Goal: Task Accomplishment & Management: Use online tool/utility

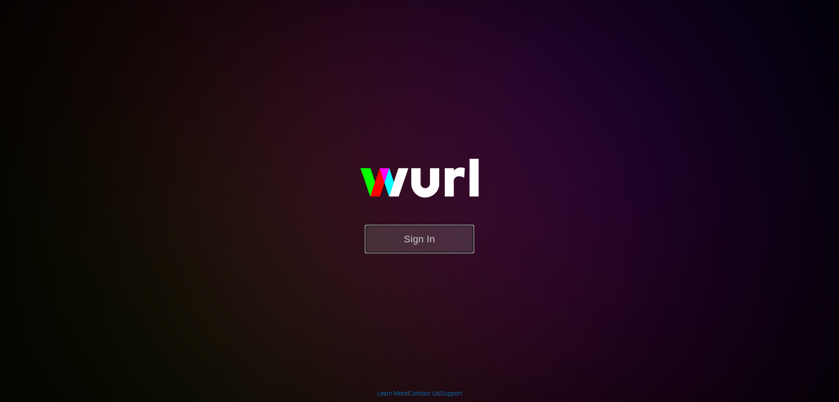
click at [422, 243] on button "Sign In" at bounding box center [419, 239] width 109 height 28
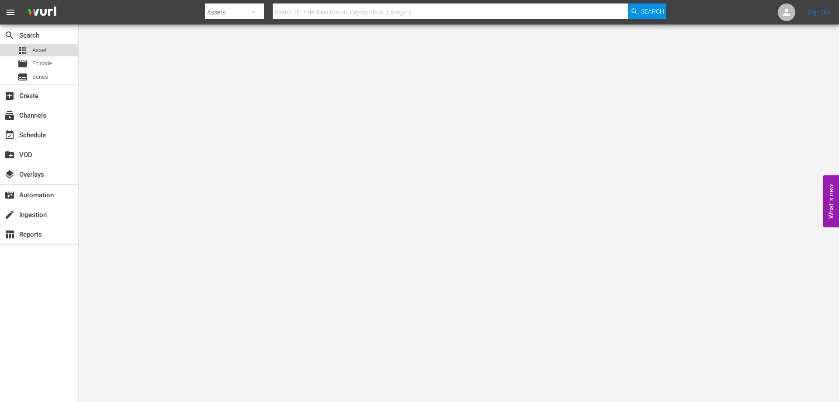
click at [38, 49] on span "Asset" at bounding box center [39, 50] width 14 height 9
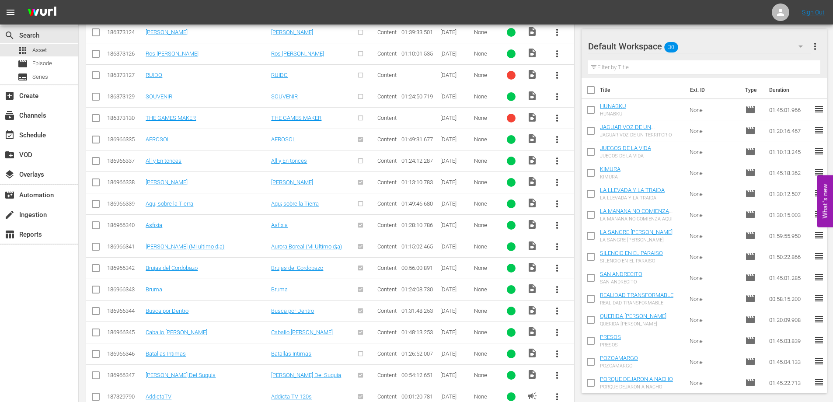
scroll to position [31, 0]
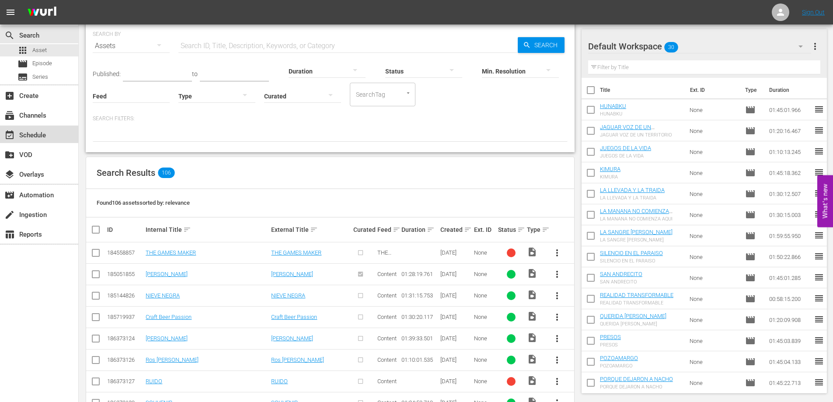
click at [32, 134] on div "event_available Schedule" at bounding box center [24, 134] width 49 height 8
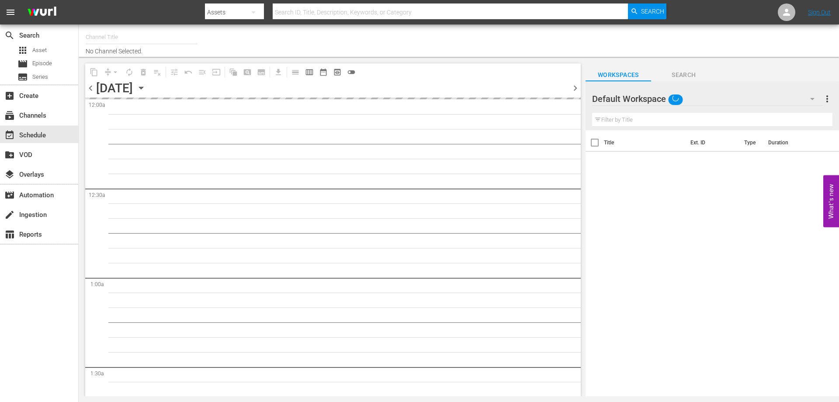
type input "AddictaTV (2057)"
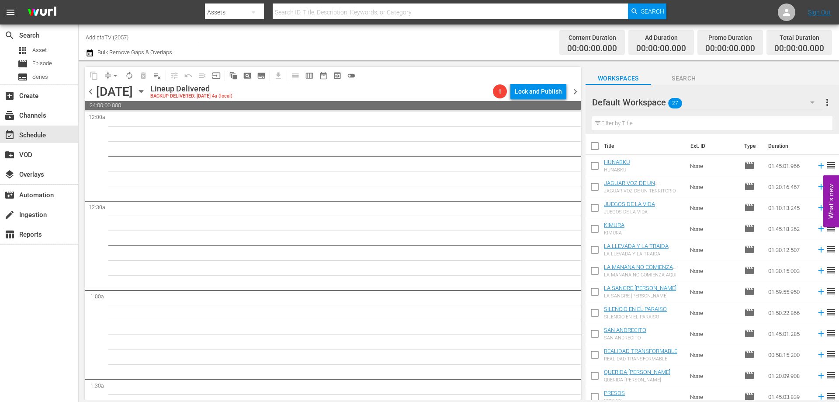
click at [574, 92] on span "chevron_right" at bounding box center [575, 91] width 11 height 11
click at [143, 92] on icon "button" at bounding box center [141, 91] width 4 height 2
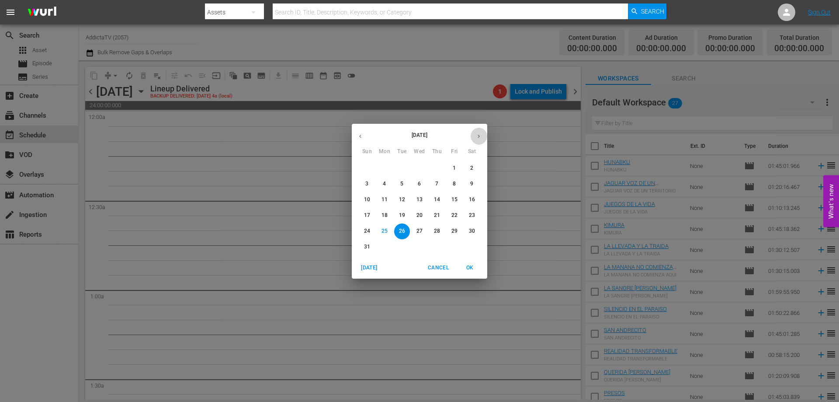
click at [480, 137] on icon "button" at bounding box center [479, 136] width 7 height 7
click at [384, 168] on p "1" at bounding box center [384, 167] width 3 height 7
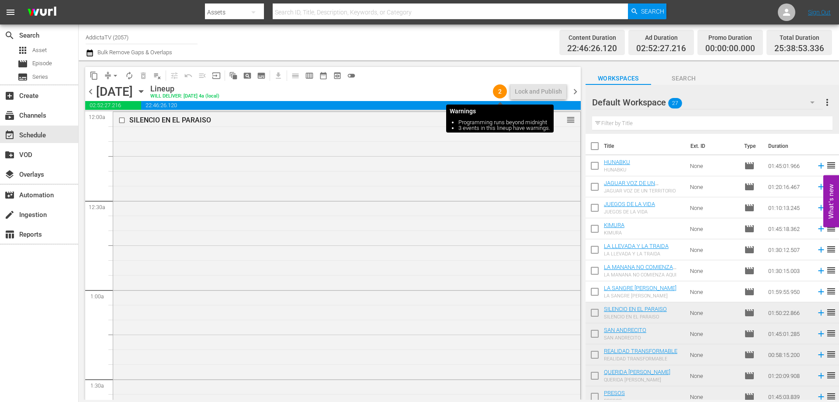
click at [498, 94] on span "2" at bounding box center [500, 91] width 14 height 7
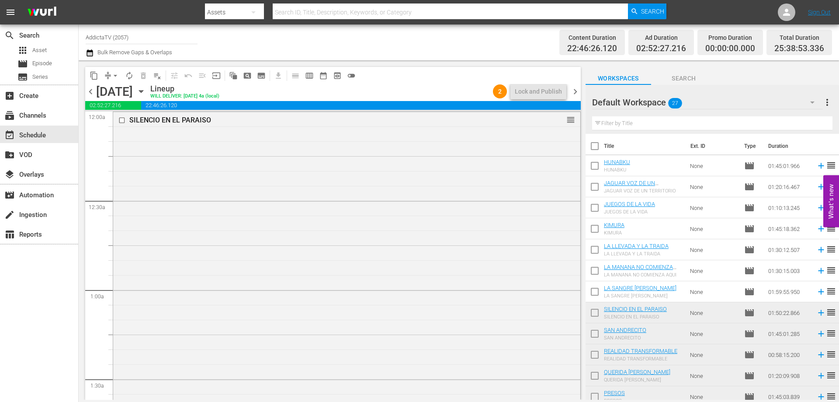
click at [575, 92] on span "chevron_right" at bounding box center [575, 91] width 11 height 11
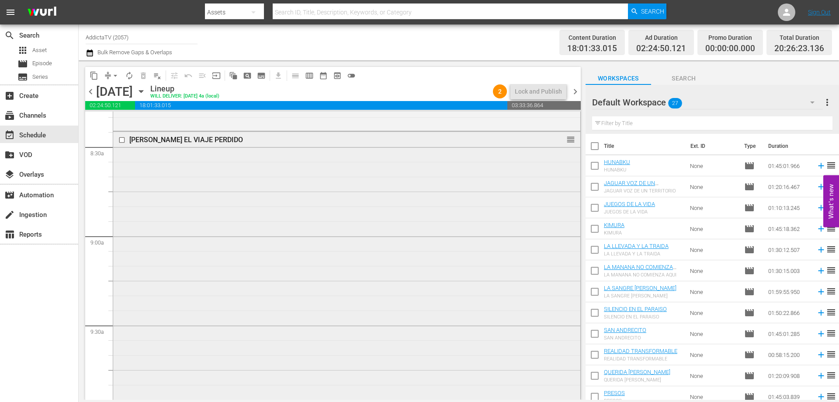
scroll to position [1574, 0]
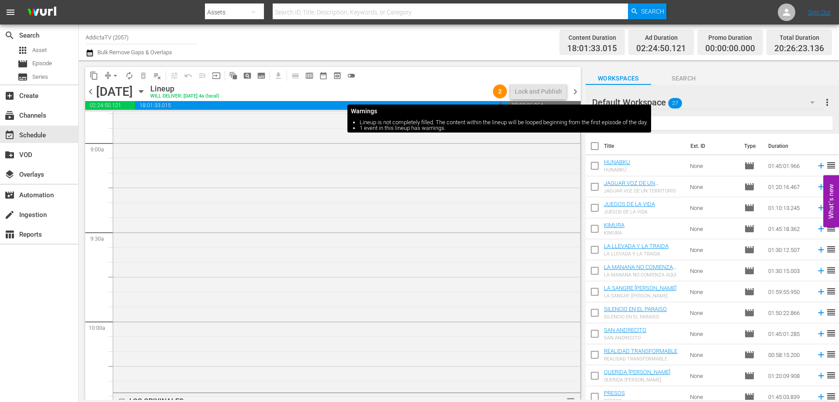
click at [501, 88] on span "2" at bounding box center [500, 91] width 14 height 7
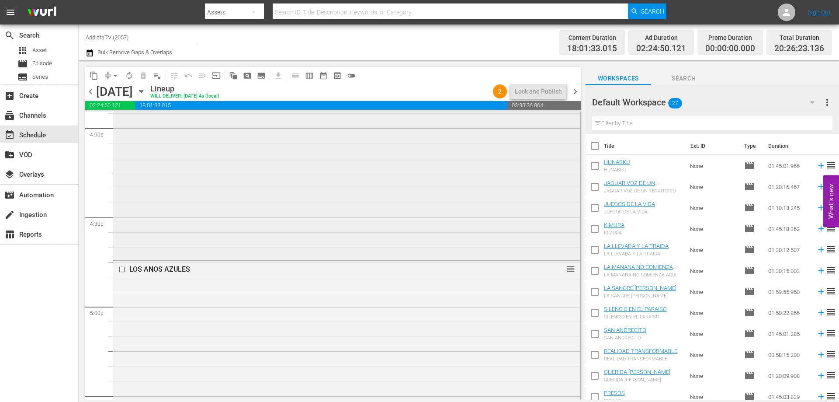
scroll to position [2769, 0]
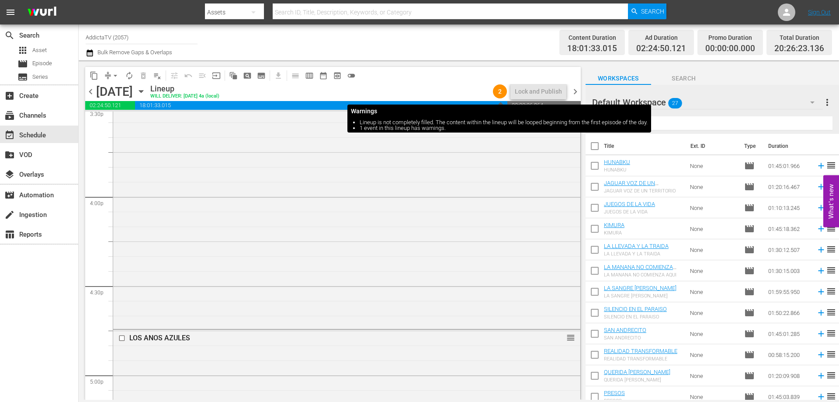
click at [500, 93] on span "2" at bounding box center [500, 91] width 14 height 7
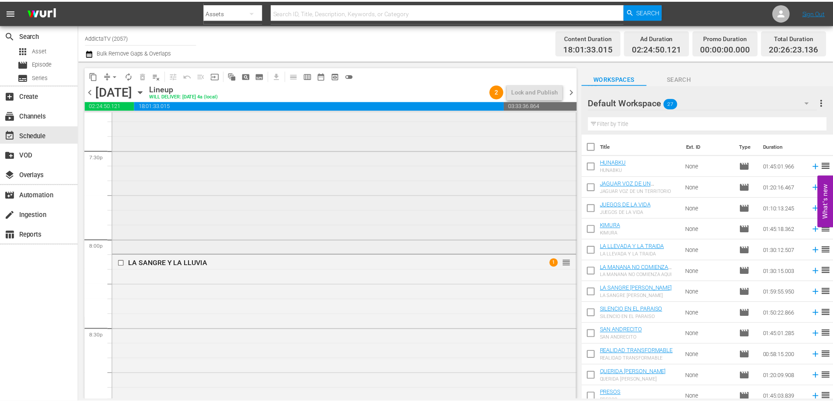
scroll to position [3424, 0]
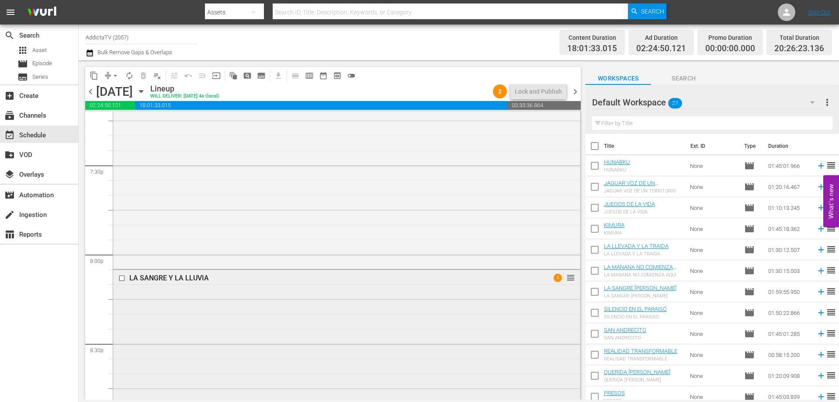
click at [554, 278] on span "1" at bounding box center [558, 277] width 8 height 8
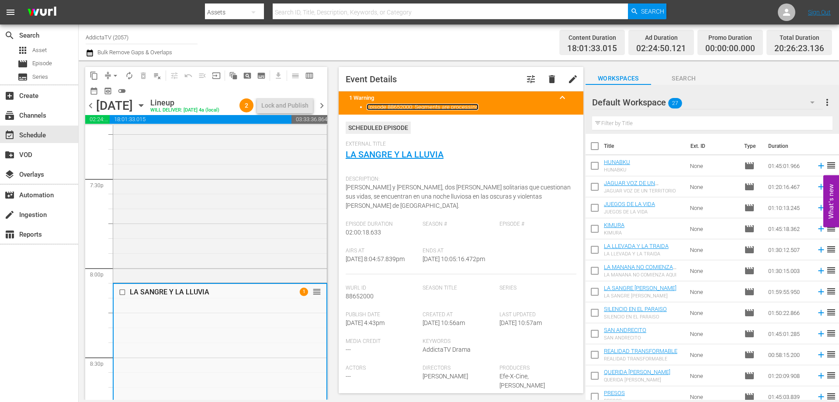
click at [468, 107] on link "Episode 88652000: Segments are processing" at bounding box center [423, 107] width 112 height 7
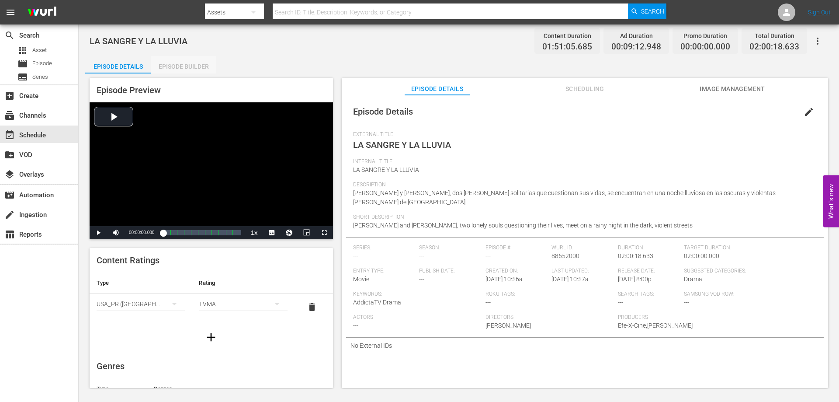
click at [188, 64] on div "Episode Builder" at bounding box center [184, 66] width 66 height 21
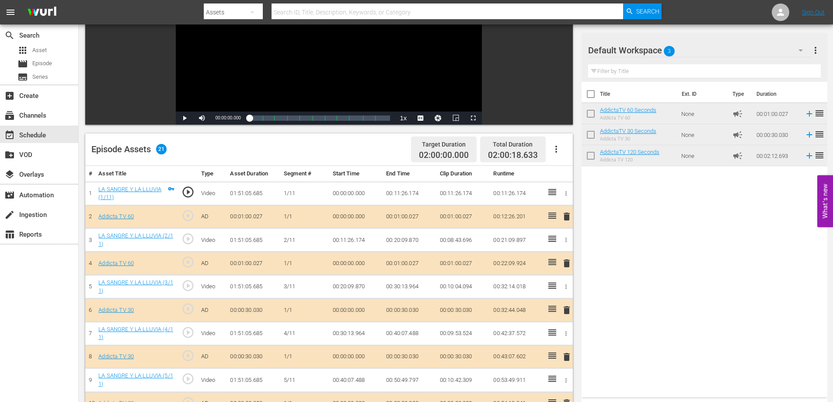
scroll to position [87, 0]
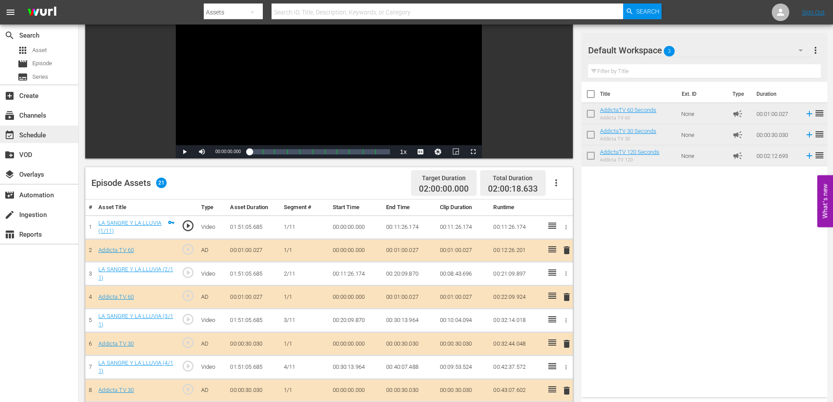
click at [28, 136] on div "event_available Schedule" at bounding box center [24, 134] width 49 height 8
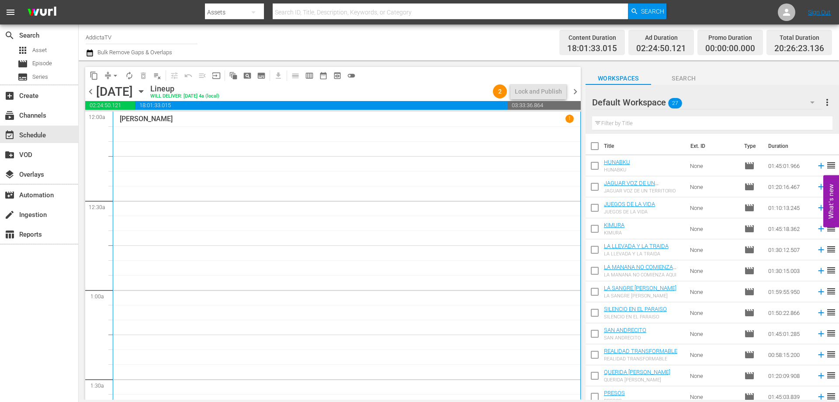
click at [568, 119] on p "1" at bounding box center [569, 118] width 3 height 6
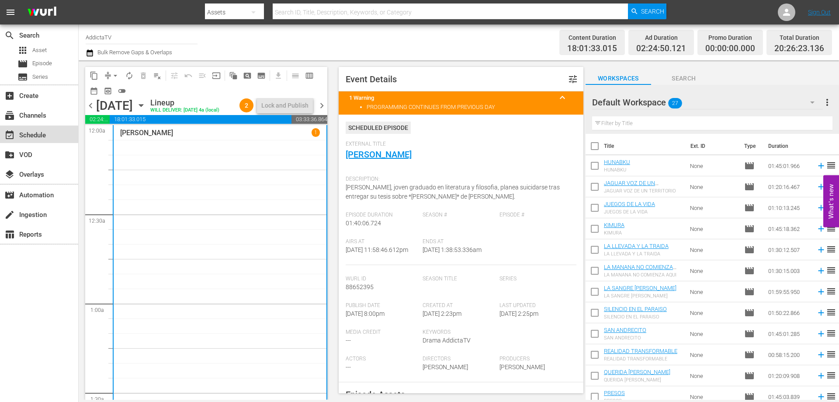
click at [32, 134] on div "event_available Schedule" at bounding box center [24, 134] width 49 height 8
click at [312, 136] on div "1" at bounding box center [316, 132] width 8 height 8
click at [323, 111] on span "chevron_right" at bounding box center [322, 105] width 11 height 11
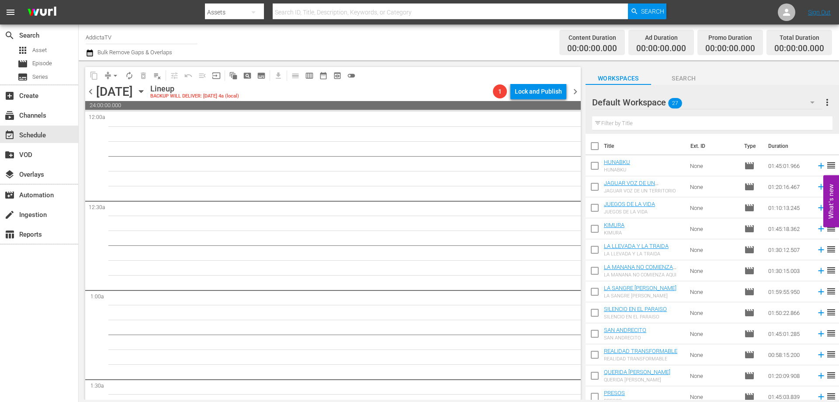
click at [90, 91] on span "chevron_left" at bounding box center [90, 91] width 11 height 11
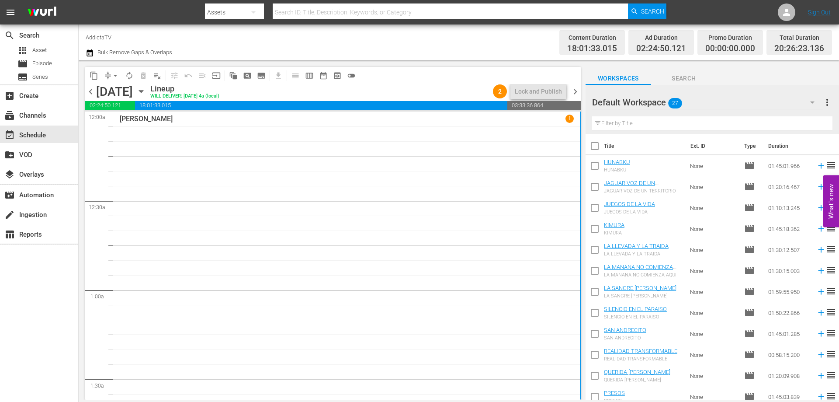
click at [568, 115] on p "1" at bounding box center [569, 118] width 3 height 6
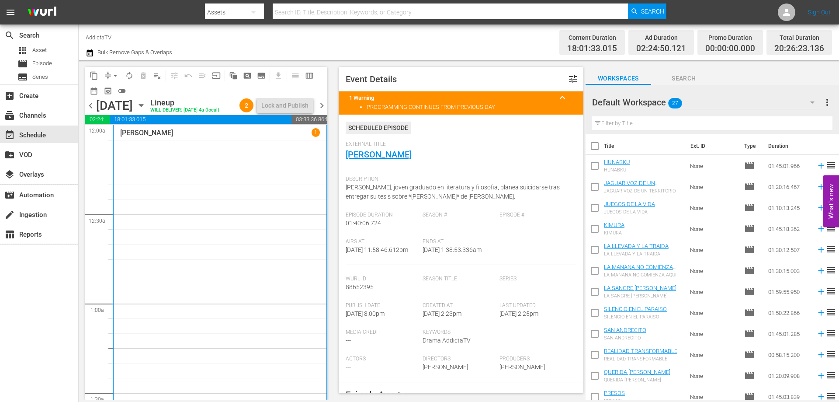
click at [314, 136] on p "1" at bounding box center [315, 132] width 3 height 6
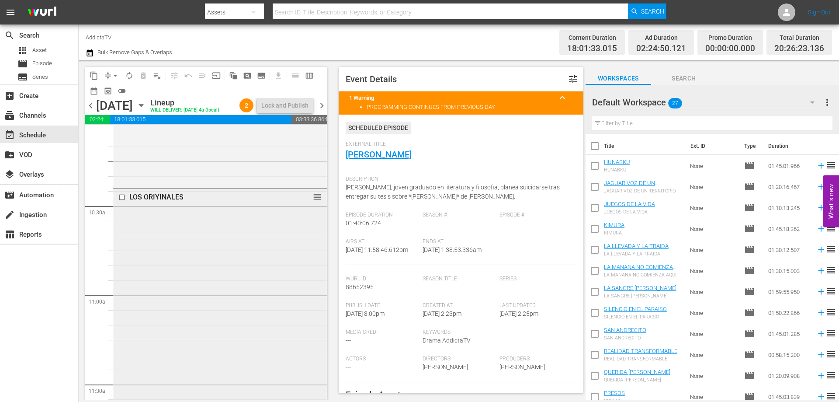
scroll to position [1792, 0]
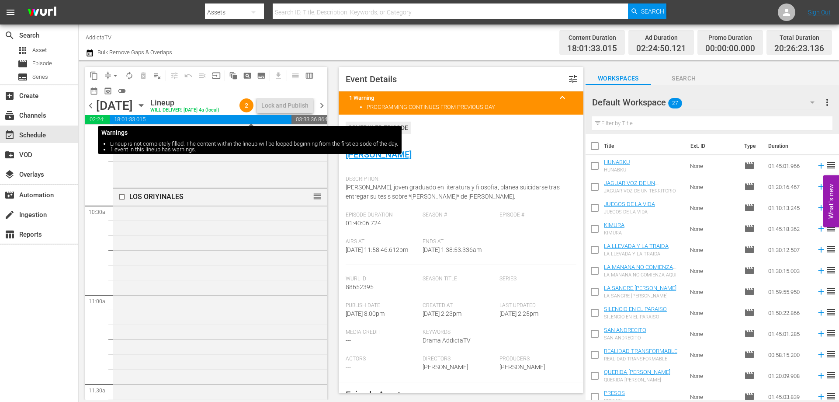
click at [250, 109] on span "2" at bounding box center [247, 105] width 14 height 7
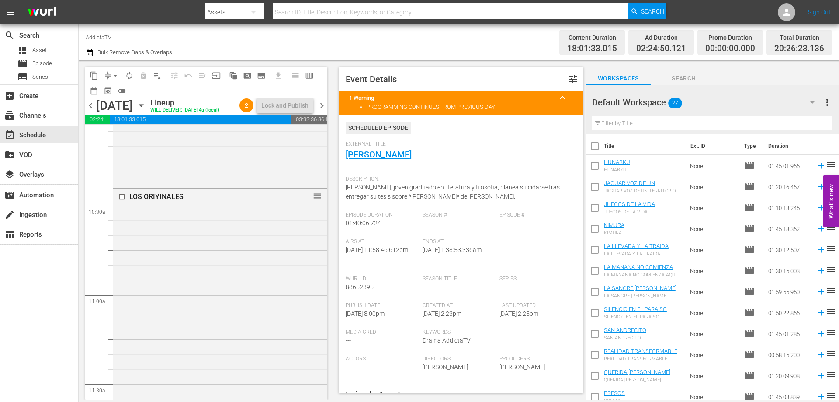
click at [247, 109] on span "2" at bounding box center [247, 105] width 14 height 7
click at [300, 179] on span "1" at bounding box center [304, 174] width 8 height 8
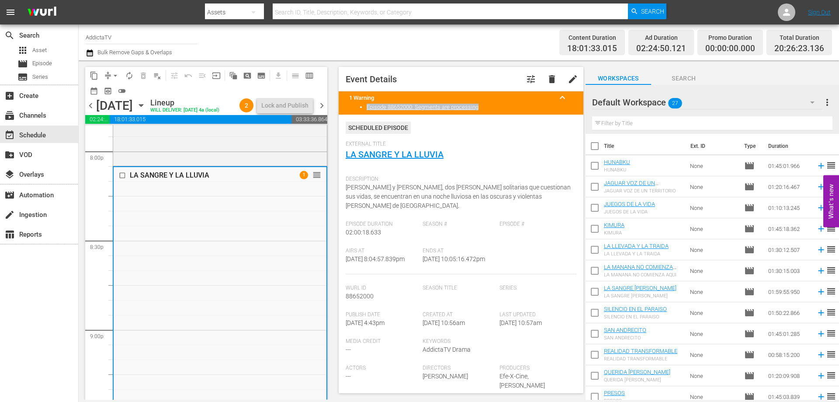
drag, startPoint x: 364, startPoint y: 106, endPoint x: 496, endPoint y: 108, distance: 132.0
click at [496, 108] on ul "Episode 88652000: Segments are processing" at bounding box center [461, 109] width 224 height 11
copy link "Episode 88652000: Segments are processing"
click at [287, 208] on div "LA SANGRE Y LA LLUVIA 1 reorder" at bounding box center [220, 344] width 213 height 355
click at [548, 77] on span "delete" at bounding box center [552, 79] width 10 height 10
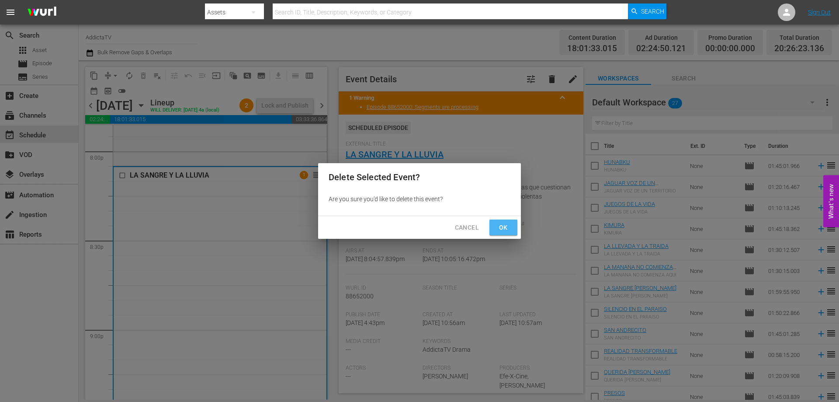
click at [499, 227] on span "Ok" at bounding box center [504, 227] width 14 height 11
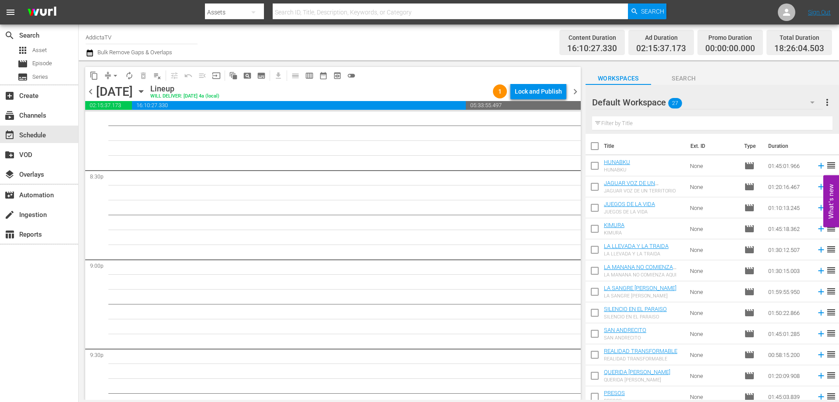
scroll to position [3555, 0]
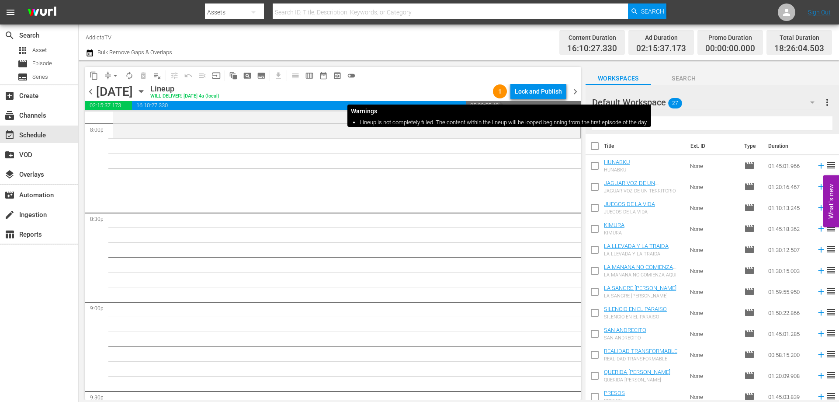
click at [501, 87] on div "1" at bounding box center [500, 91] width 14 height 14
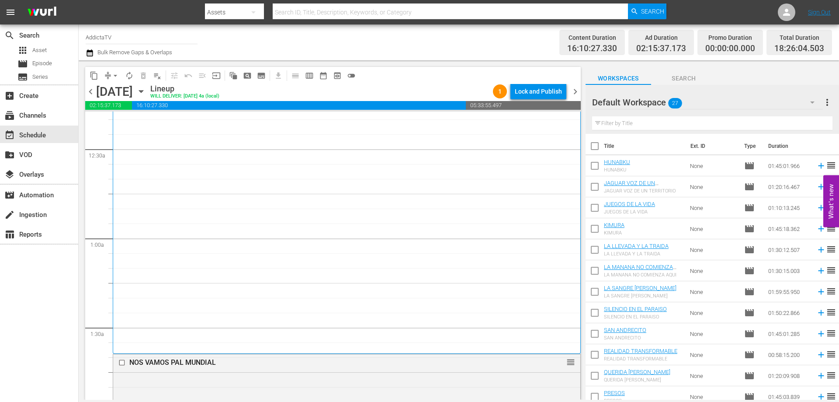
scroll to position [0, 0]
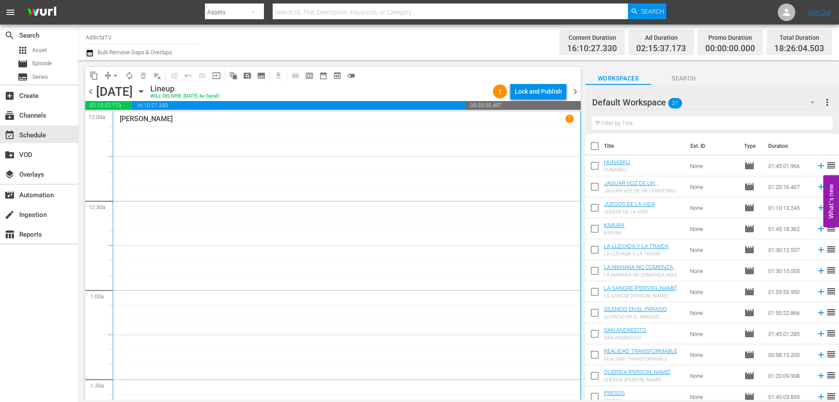
click at [568, 117] on p "1" at bounding box center [569, 118] width 3 height 6
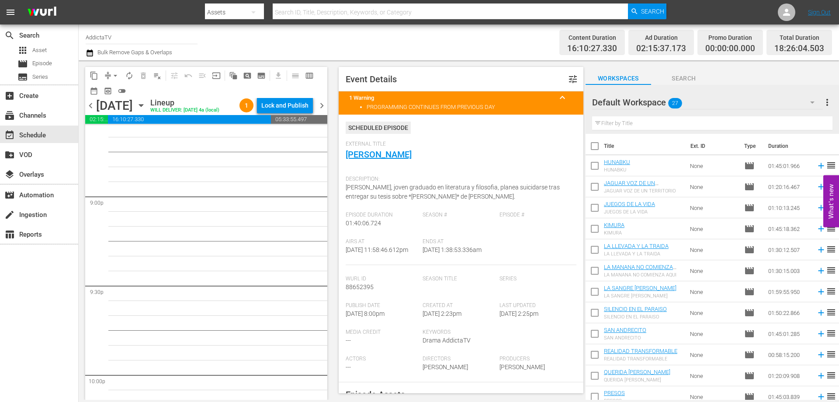
scroll to position [3760, 0]
click at [595, 270] on input "checkbox" at bounding box center [595, 272] width 18 height 18
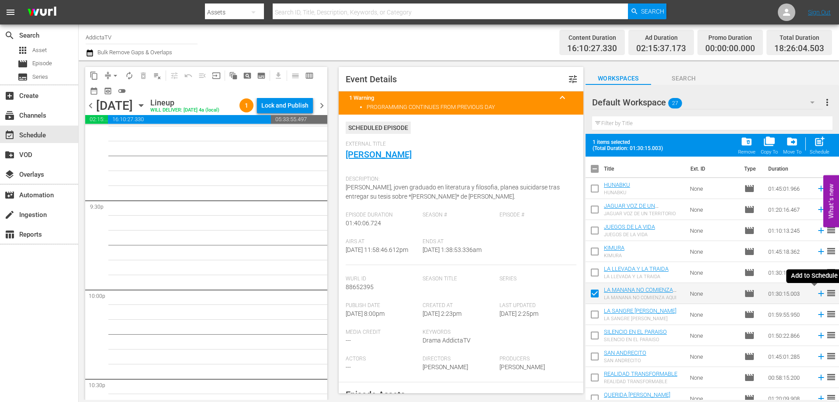
click at [817, 296] on icon at bounding box center [822, 294] width 10 height 10
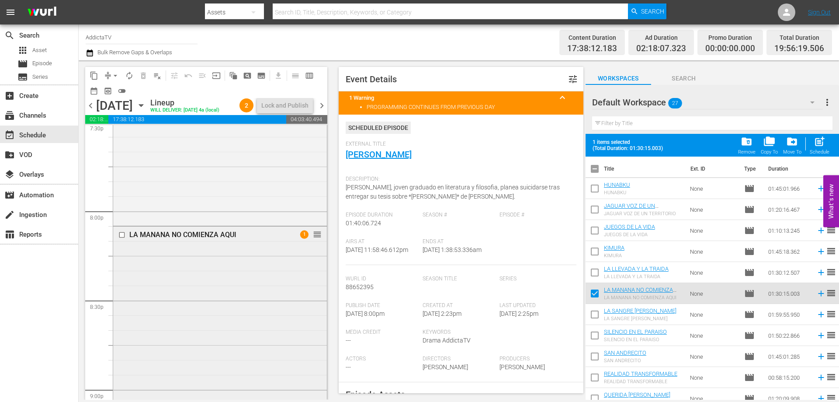
scroll to position [3541, 0]
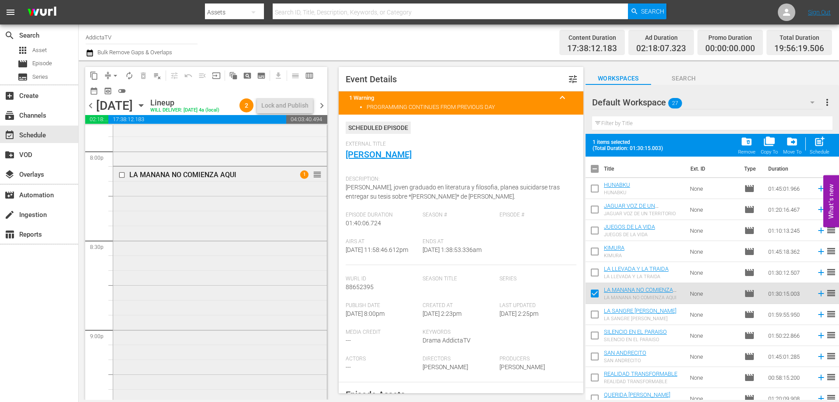
click at [300, 179] on span "1" at bounding box center [304, 174] width 8 height 8
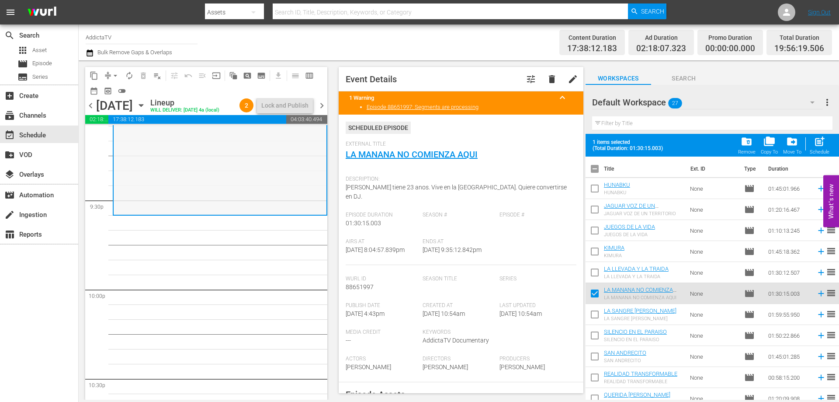
scroll to position [3847, 0]
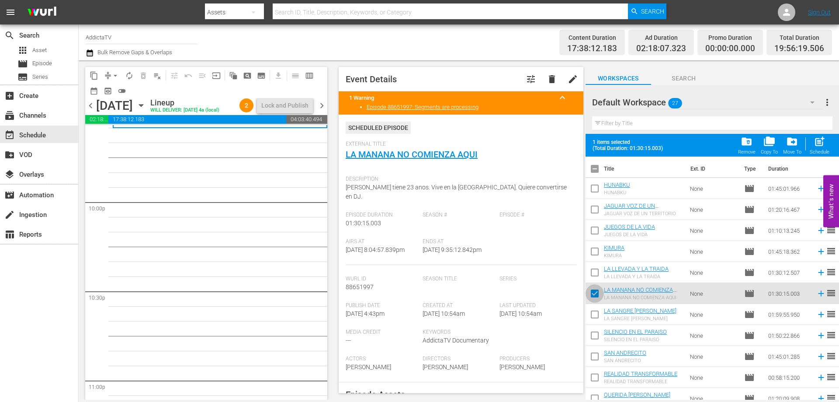
click at [598, 296] on input "checkbox" at bounding box center [595, 295] width 18 height 18
checkbox input "false"
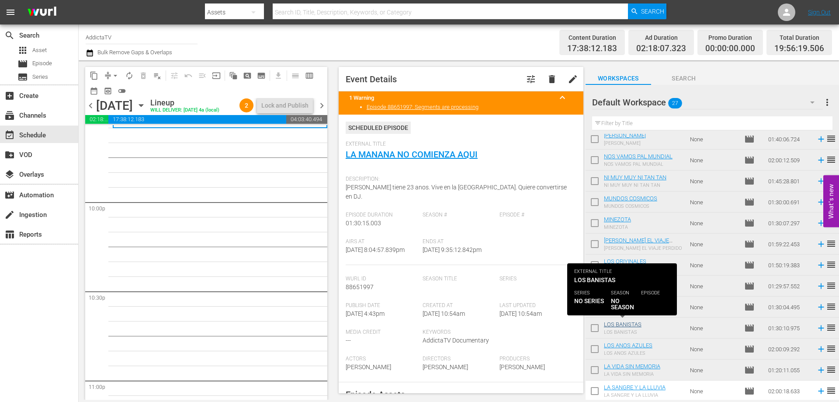
scroll to position [321, 0]
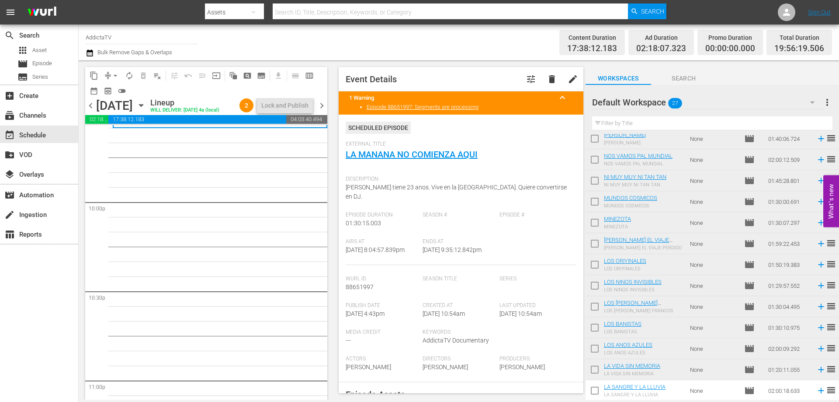
drag, startPoint x: 595, startPoint y: 389, endPoint x: 601, endPoint y: 389, distance: 5.7
click at [596, 389] on input "checkbox" at bounding box center [595, 392] width 18 height 18
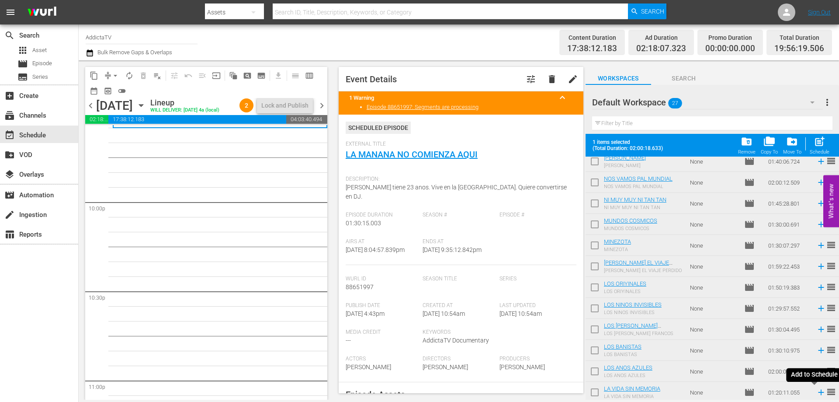
click at [817, 394] on icon at bounding box center [822, 392] width 10 height 10
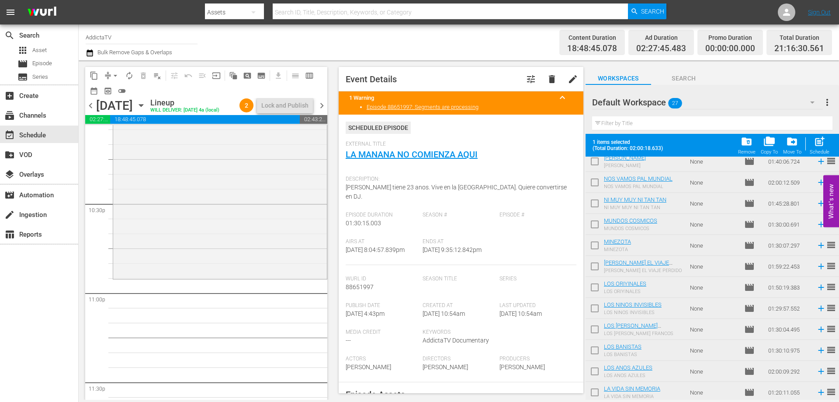
scroll to position [4021, 0]
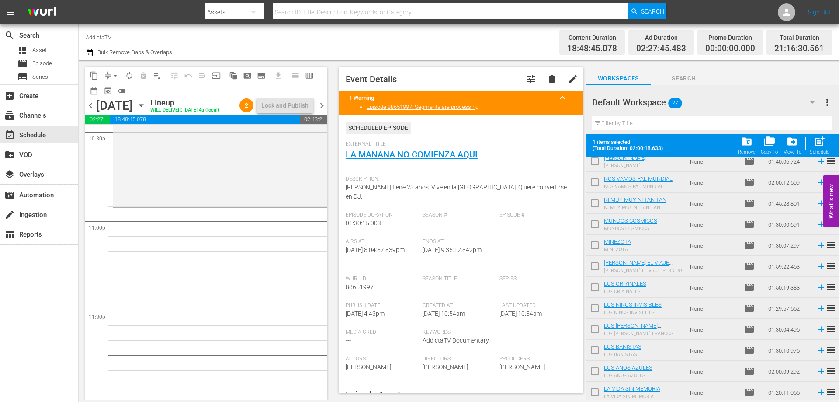
click at [490, 225] on div "Season #" at bounding box center [461, 225] width 77 height 27
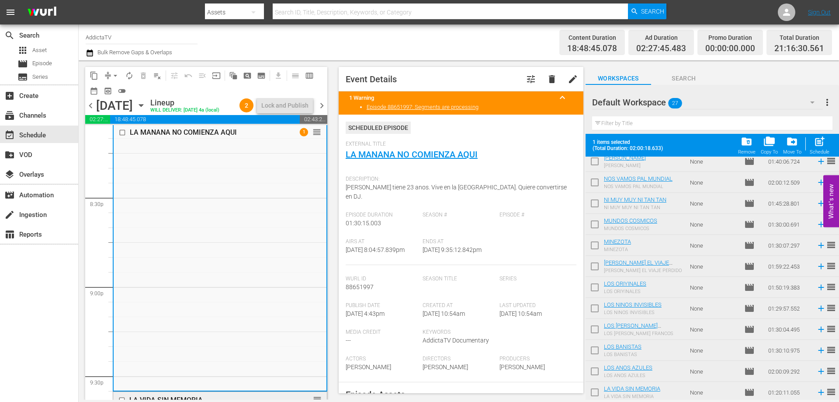
scroll to position [3453, 0]
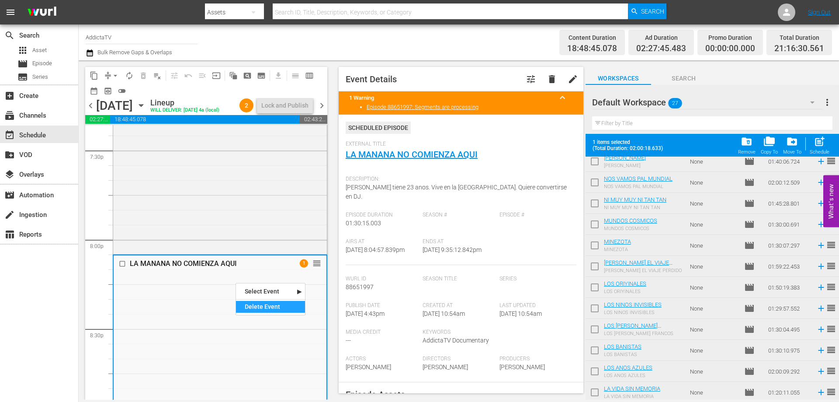
click at [262, 305] on div "Delete Event" at bounding box center [270, 307] width 69 height 12
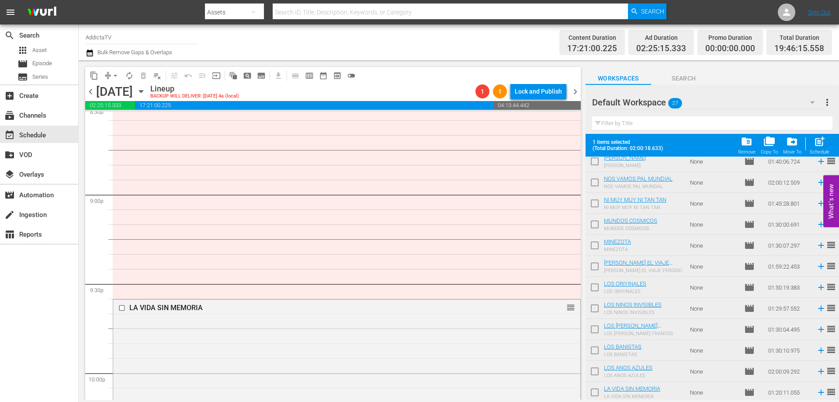
scroll to position [3671, 0]
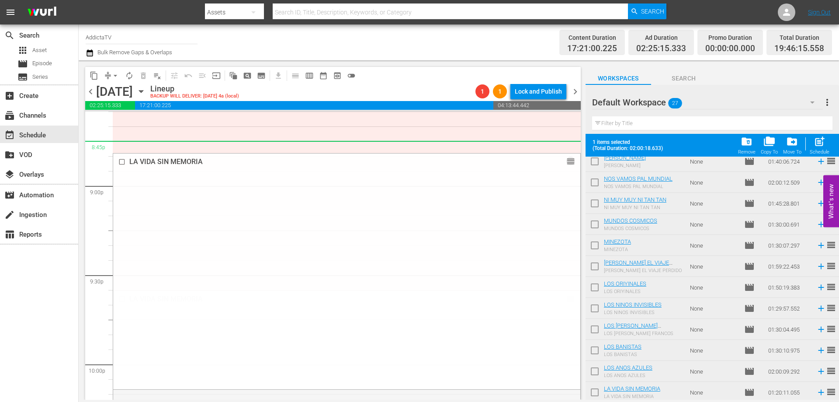
drag, startPoint x: 563, startPoint y: 299, endPoint x: 558, endPoint y: 149, distance: 149.6
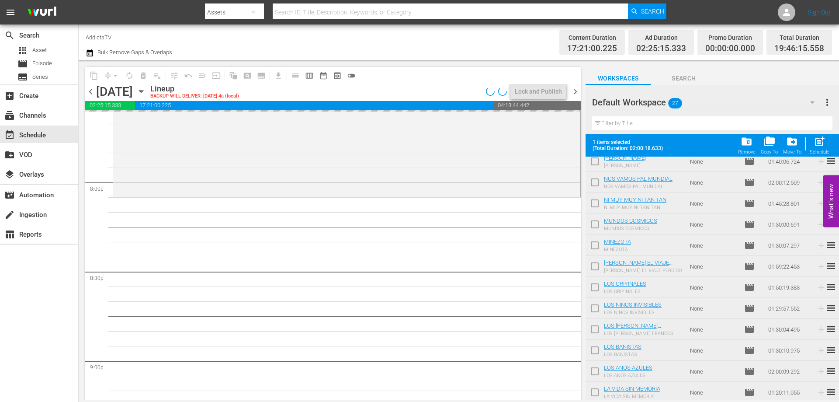
scroll to position [3584, 0]
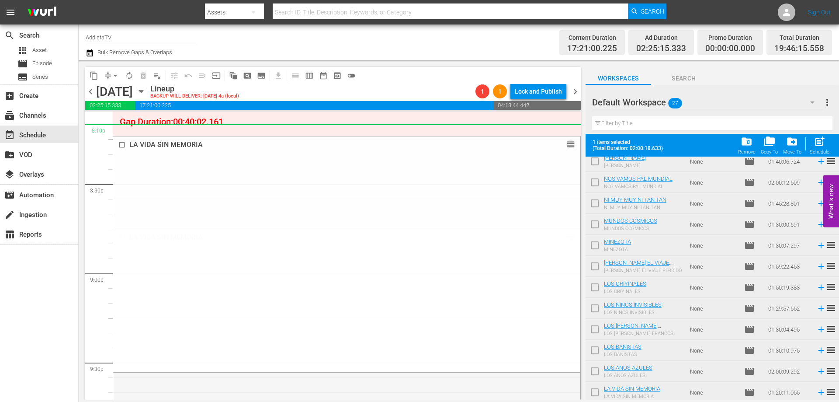
drag, startPoint x: 565, startPoint y: 236, endPoint x: 564, endPoint y: 134, distance: 101.9
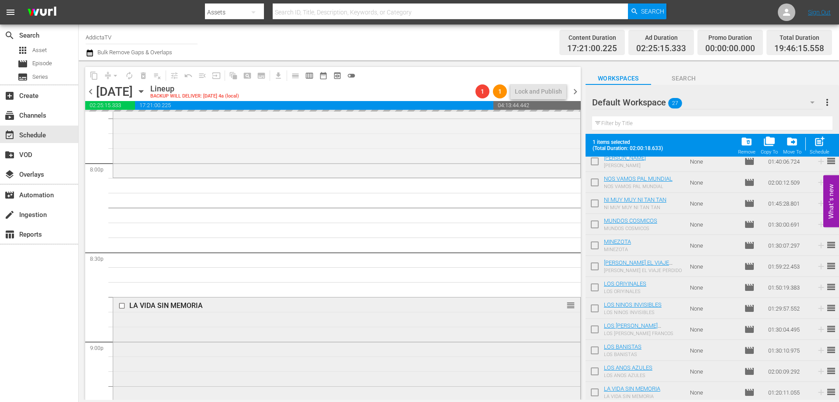
scroll to position [3453, 0]
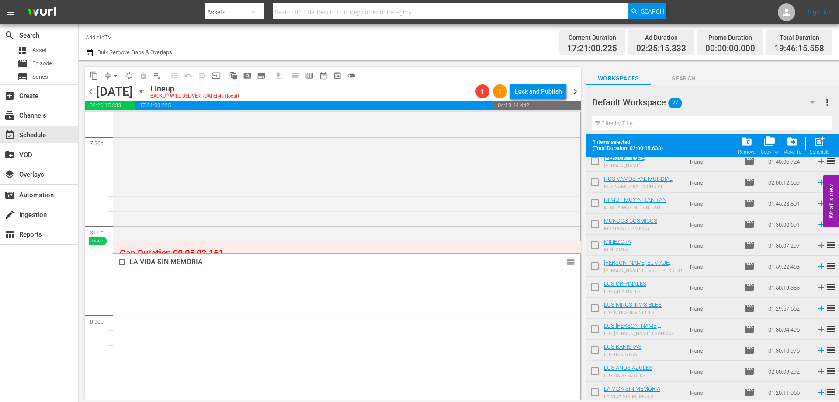
drag, startPoint x: 564, startPoint y: 263, endPoint x: 564, endPoint y: 248, distance: 14.4
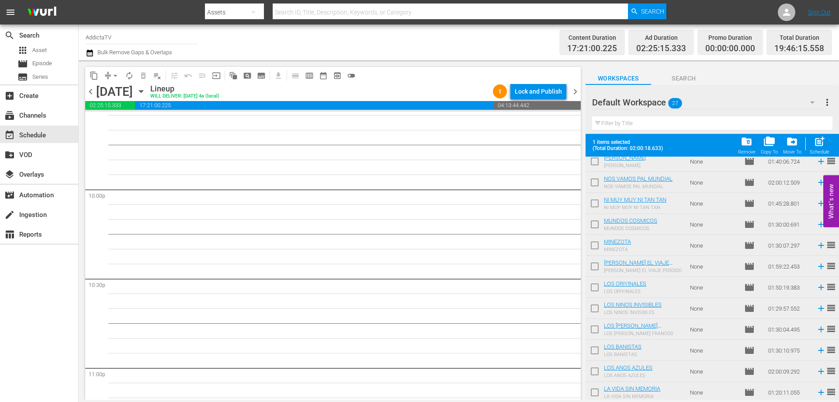
scroll to position [344, 0]
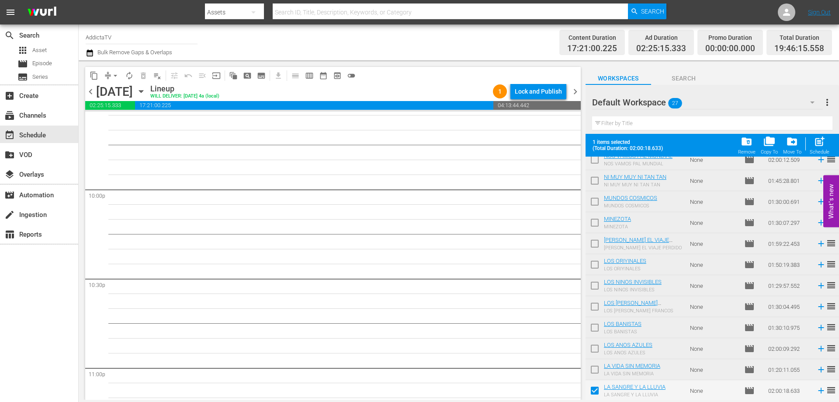
click at [597, 394] on input "checkbox" at bounding box center [595, 392] width 18 height 18
checkbox input "false"
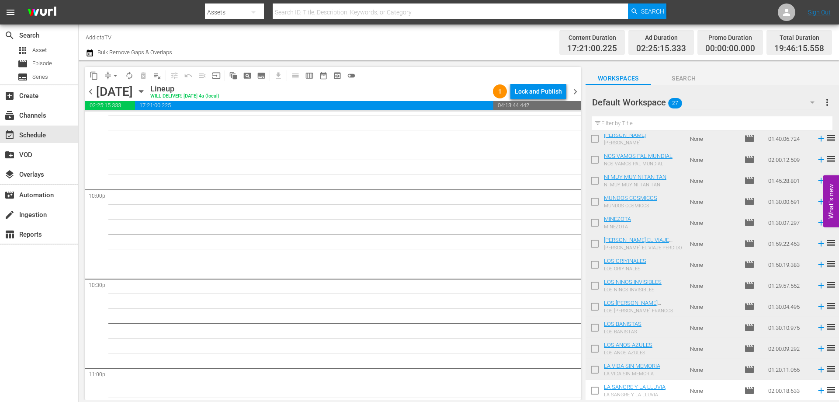
scroll to position [321, 0]
click at [591, 372] on input "checkbox" at bounding box center [595, 371] width 18 height 18
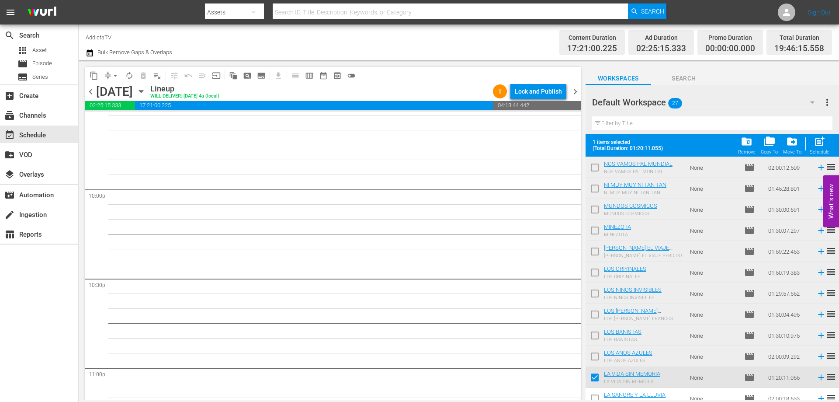
scroll to position [344, 0]
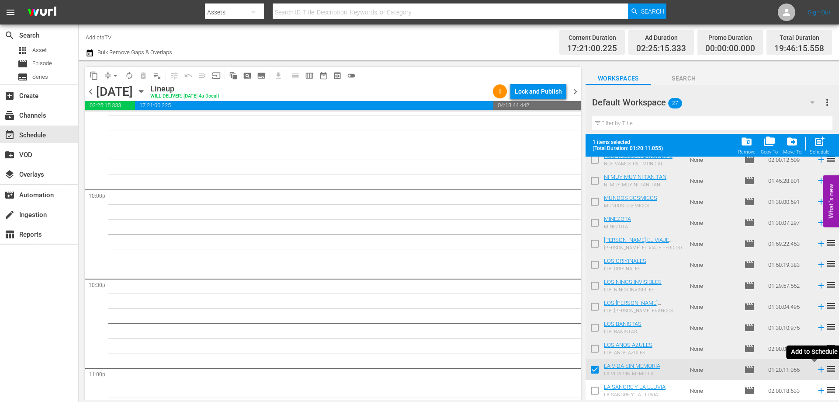
click at [817, 372] on icon at bounding box center [822, 370] width 10 height 10
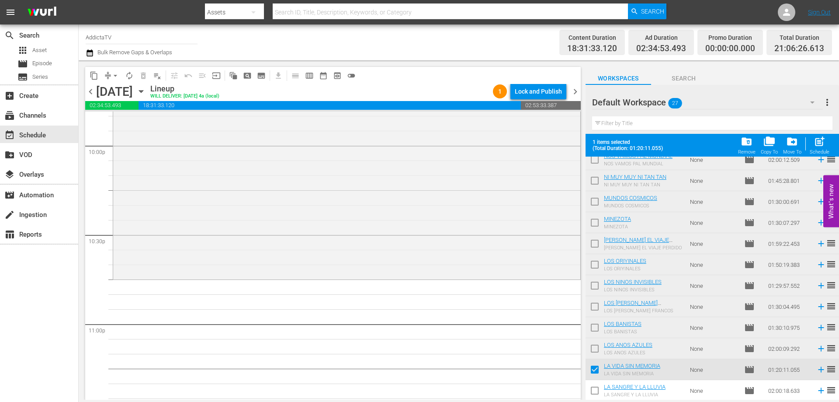
scroll to position [3993, 0]
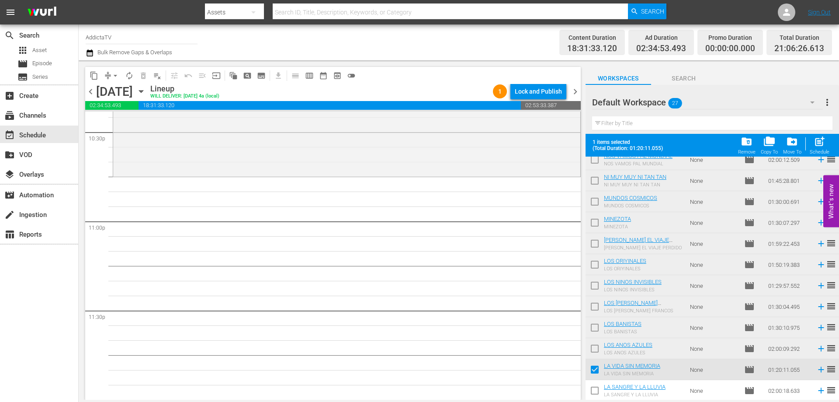
click at [595, 370] on input "checkbox" at bounding box center [595, 371] width 18 height 18
checkbox input "false"
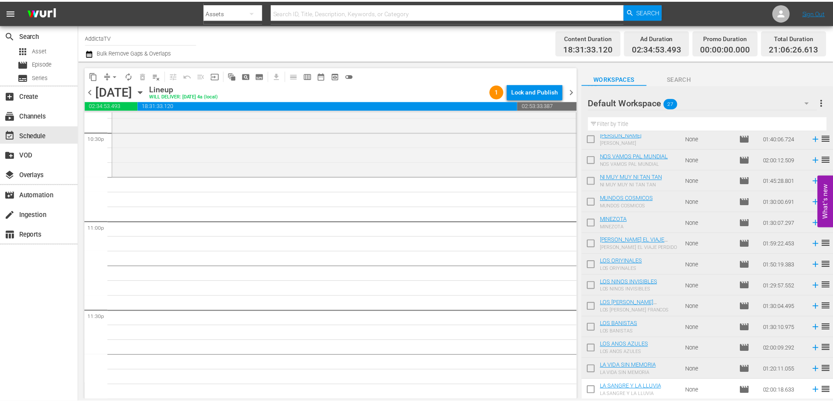
scroll to position [321, 0]
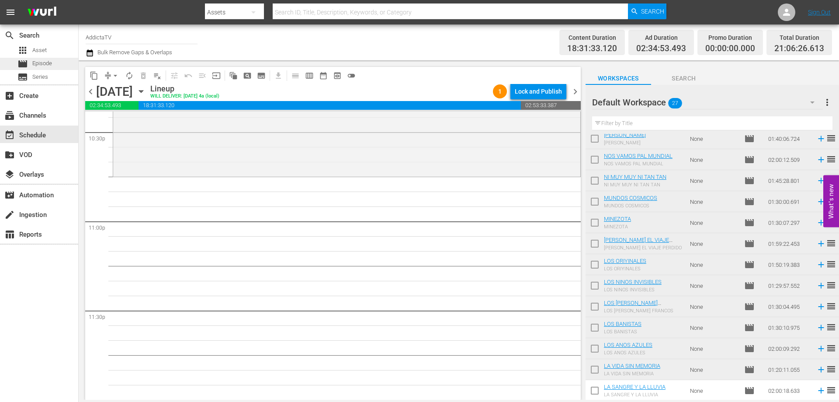
click at [38, 62] on span "Episode" at bounding box center [42, 63] width 20 height 9
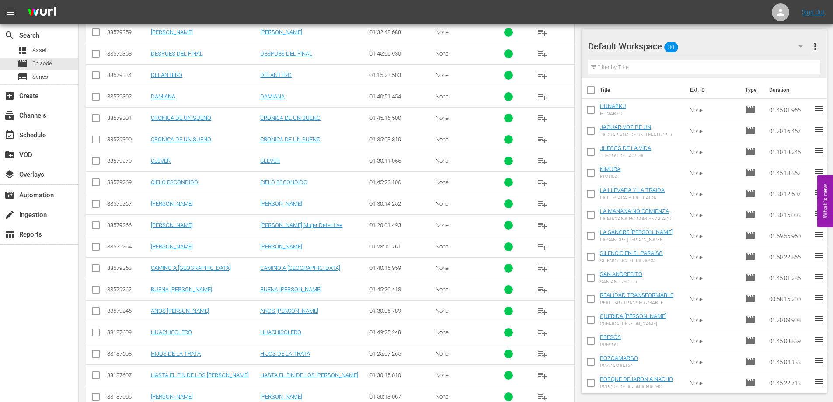
scroll to position [1593, 0]
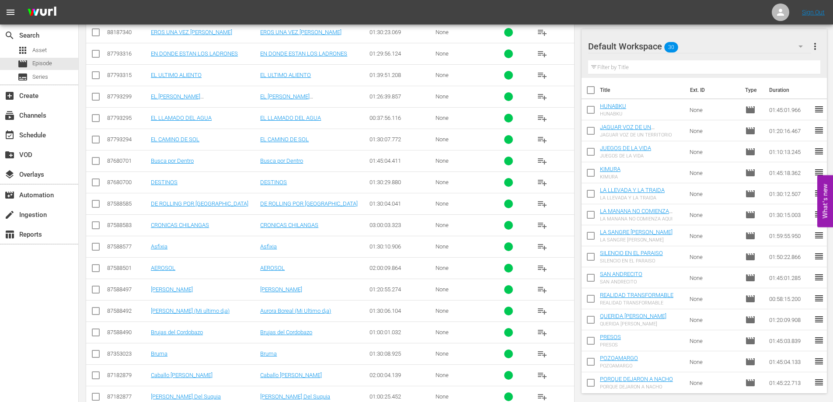
click at [49, 327] on div "search Search apps Asset movie Episode subtitles Series add_box Create subscrip…" at bounding box center [39, 225] width 79 height 402
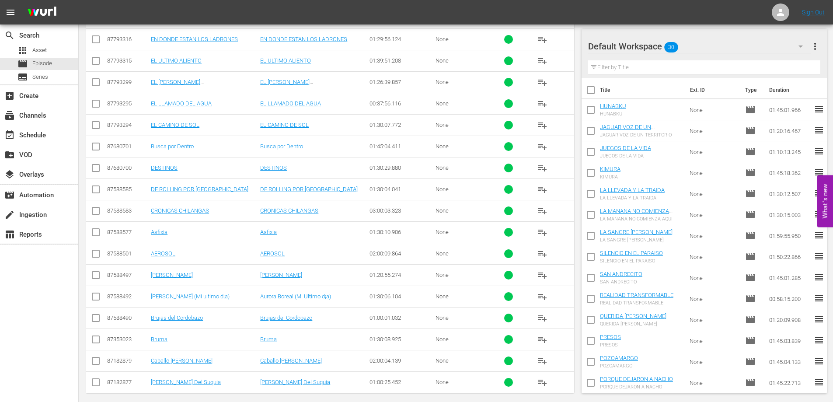
scroll to position [1615, 0]
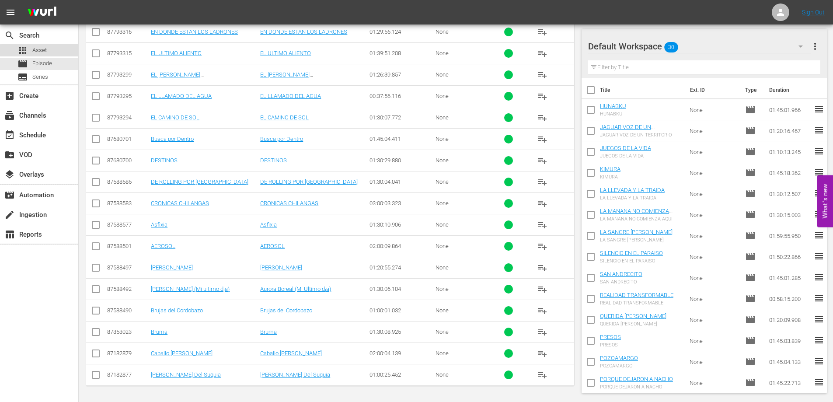
click at [41, 49] on span "Asset" at bounding box center [39, 50] width 14 height 9
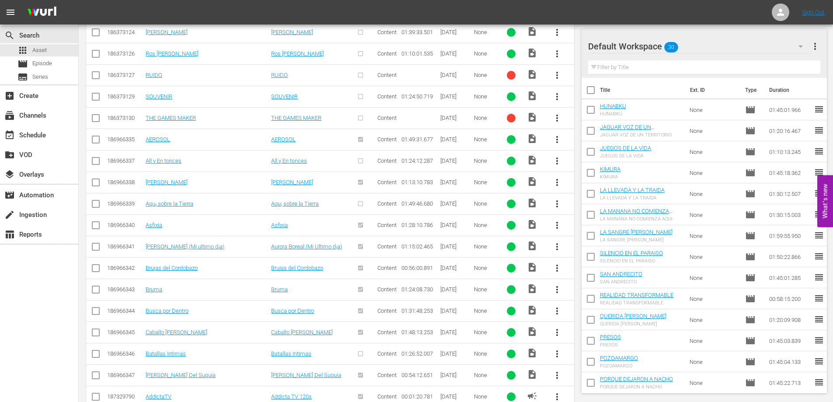
scroll to position [551, 0]
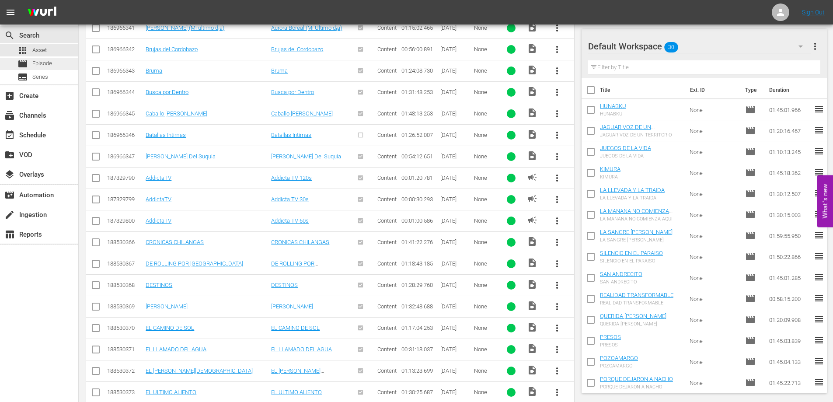
click at [39, 59] on div "movie Episode" at bounding box center [34, 64] width 35 height 12
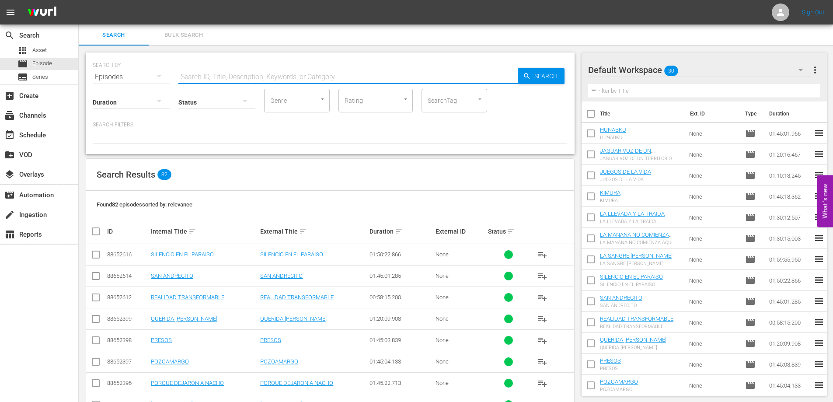
click at [237, 76] on input "text" at bounding box center [347, 76] width 339 height 21
paste input "Ros [PERSON_NAME]"
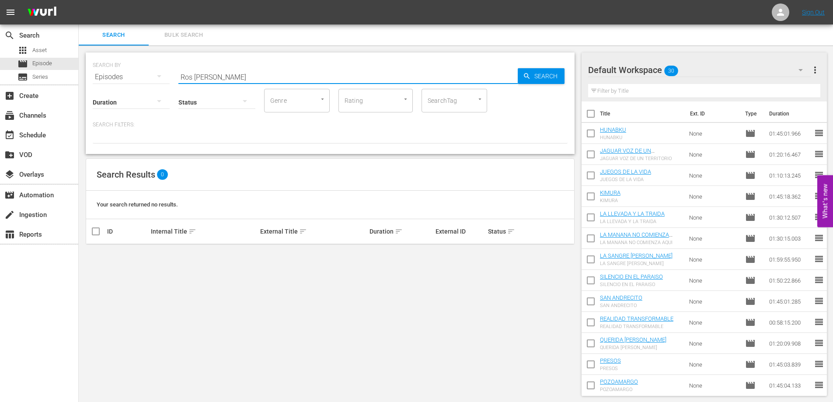
drag, startPoint x: 227, startPoint y: 75, endPoint x: 172, endPoint y: 73, distance: 55.1
click at [172, 73] on div "SEARCH BY Search By Episodes Search ID, Title, Description, Keywords, or Catego…" at bounding box center [330, 71] width 475 height 31
paste input "SIN PALABRAS"
type input "SIN PALABRAS"
click at [41, 43] on div "search Search" at bounding box center [39, 34] width 78 height 17
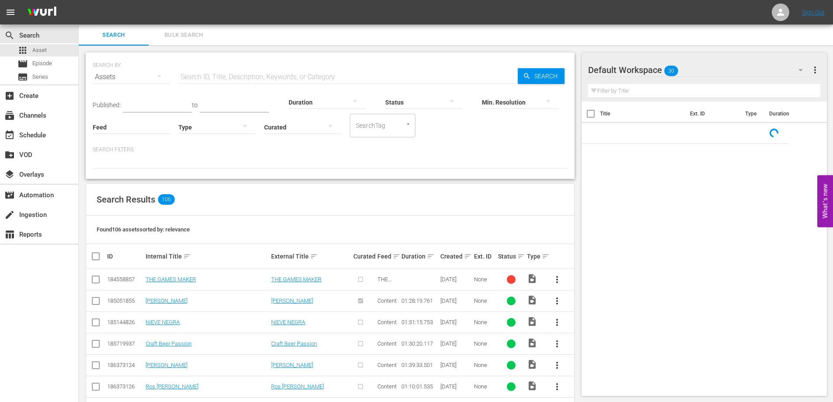
click at [231, 77] on input "text" at bounding box center [347, 76] width 339 height 21
paste input "Ros [PERSON_NAME]"
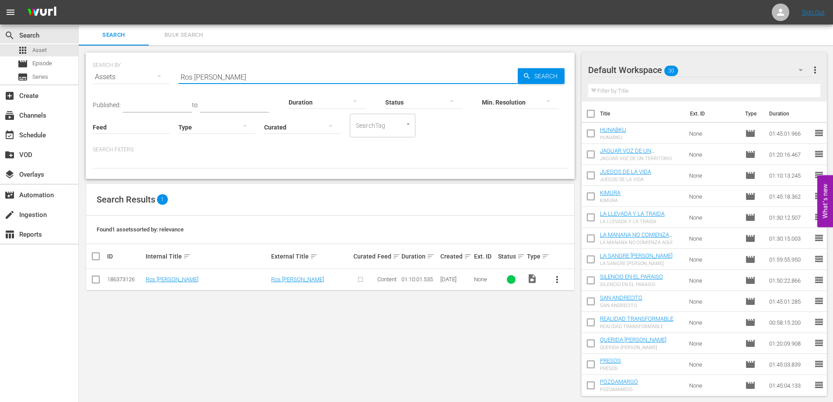
type input "Ros [PERSON_NAME]"
click at [556, 282] on span "more_vert" at bounding box center [557, 279] width 10 height 10
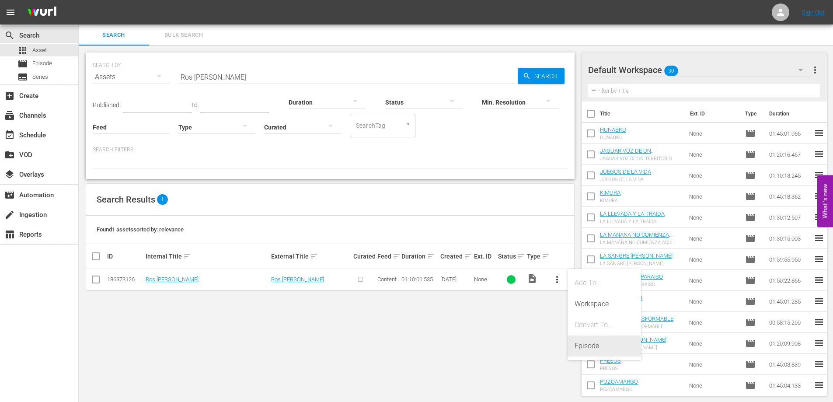
click at [587, 349] on div "Episode" at bounding box center [603, 345] width 59 height 21
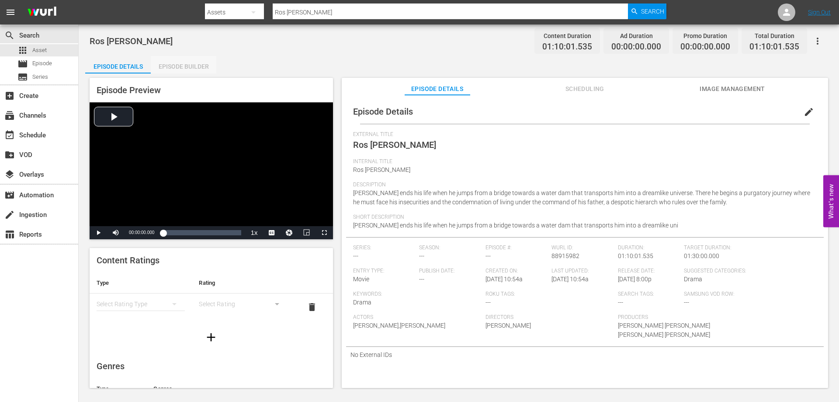
click at [194, 67] on div "Episode Builder" at bounding box center [184, 66] width 66 height 21
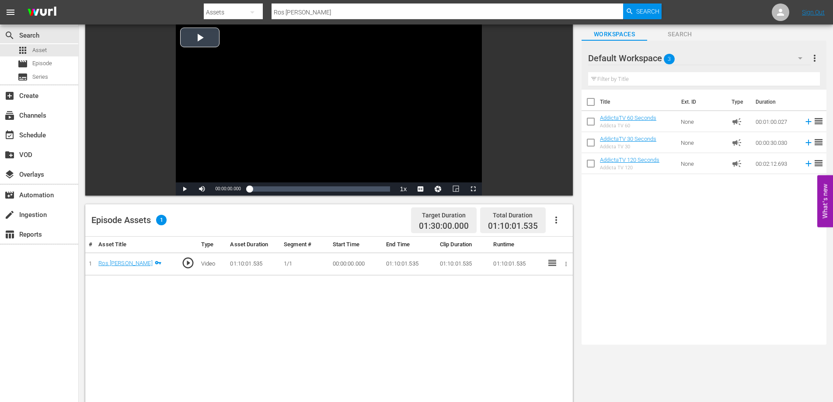
scroll to position [87, 0]
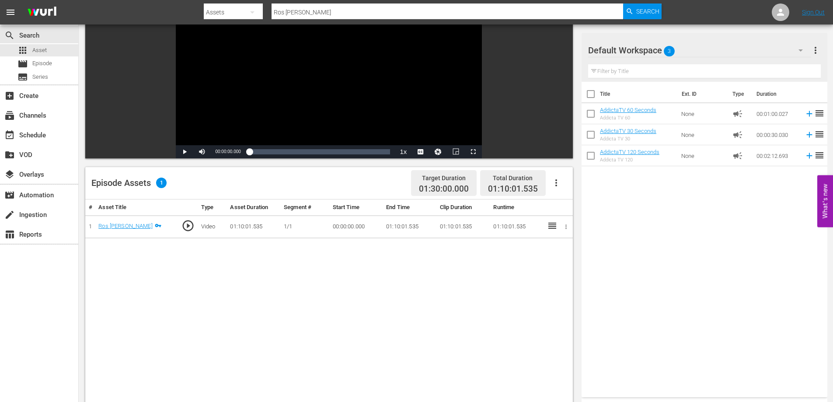
click at [816, 50] on span "more_vert" at bounding box center [815, 50] width 10 height 10
click at [673, 270] on div "Title Ext. ID Type Duration AddictaTV 60 Seconds Addicta TV 60 None campaign 00…" at bounding box center [704, 238] width 246 height 312
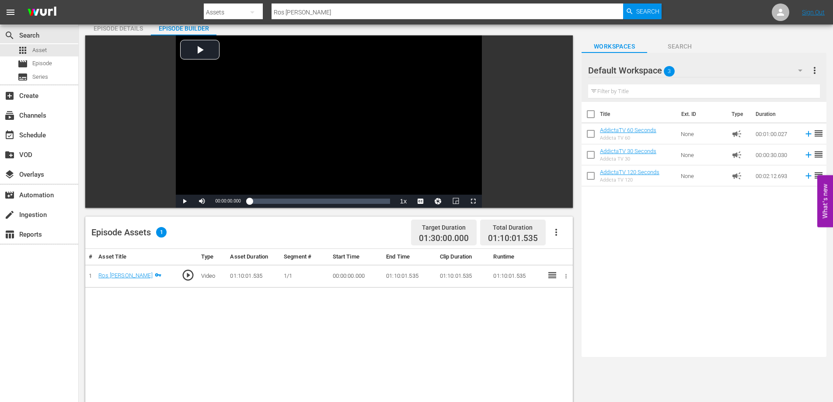
scroll to position [0, 0]
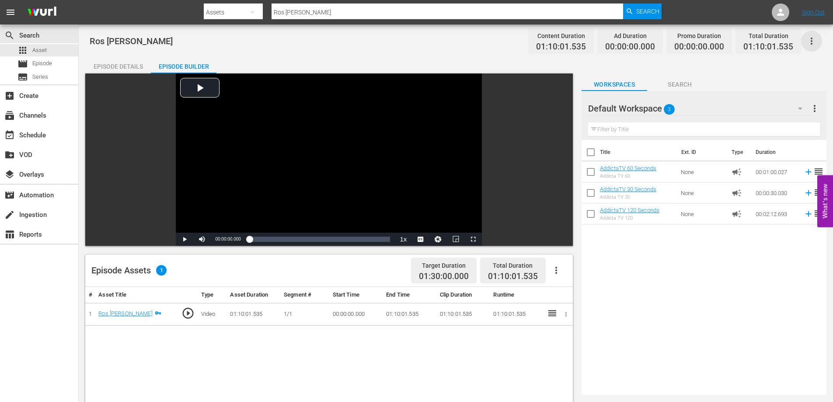
click at [813, 40] on icon "button" at bounding box center [811, 41] width 10 height 10
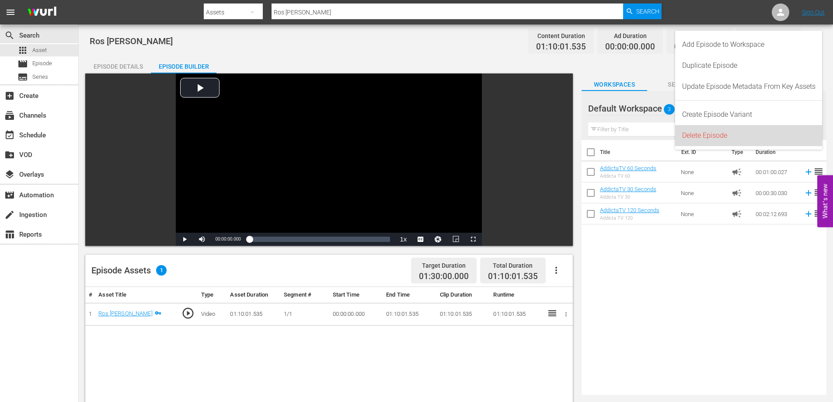
click at [693, 135] on div "Delete Episode" at bounding box center [748, 135] width 133 height 21
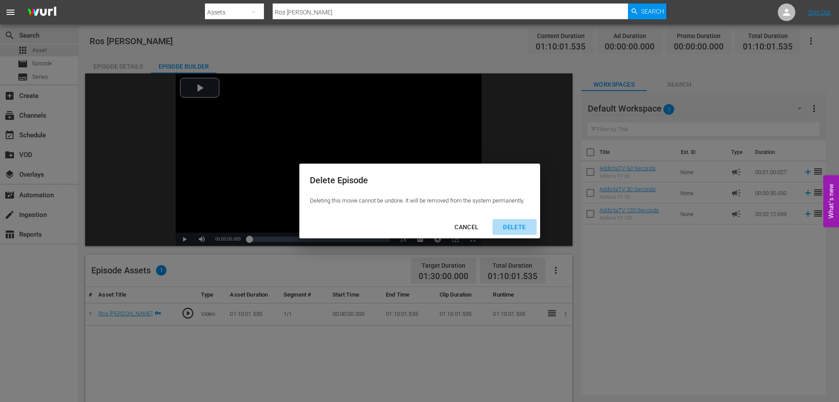
click at [503, 225] on div "DELETE" at bounding box center [514, 227] width 37 height 11
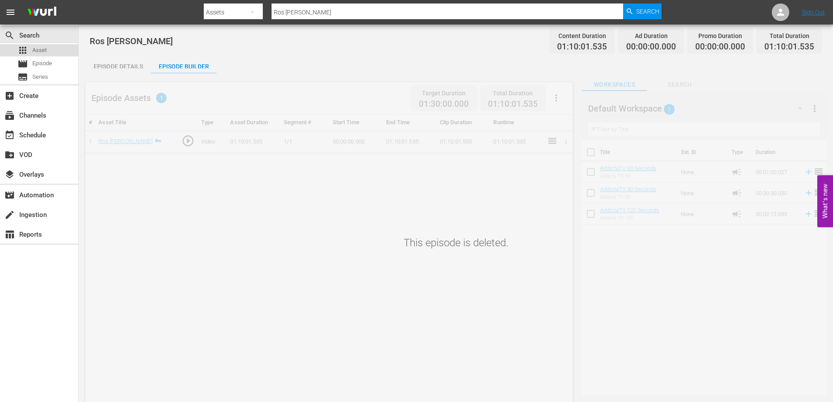
click at [37, 49] on span "Asset" at bounding box center [39, 50] width 14 height 9
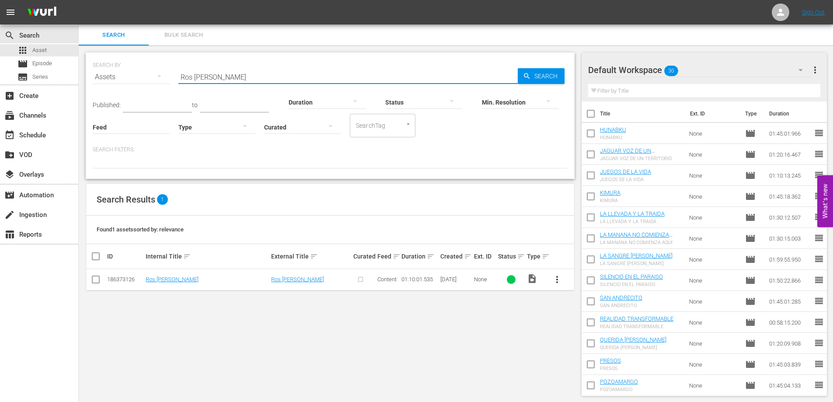
drag, startPoint x: 247, startPoint y: 80, endPoint x: 191, endPoint y: 80, distance: 56.0
click at [191, 80] on input "Ros [PERSON_NAME]" at bounding box center [347, 76] width 339 height 21
click at [185, 80] on input "Ros [PERSON_NAME]" at bounding box center [347, 76] width 339 height 21
click at [185, 79] on input "Ros [PERSON_NAME]" at bounding box center [347, 76] width 339 height 21
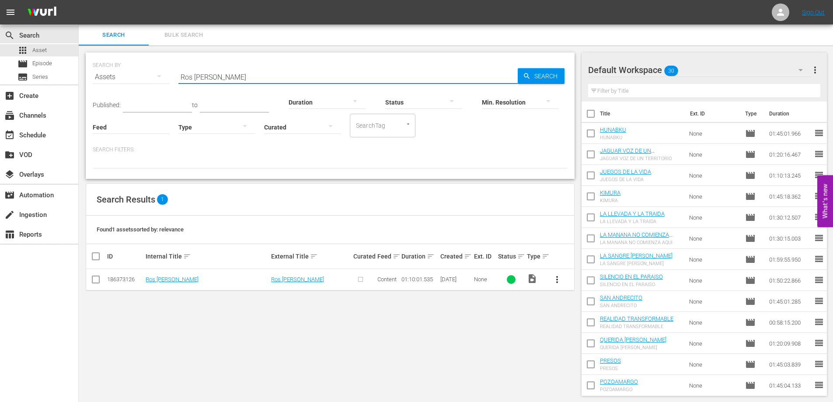
paste input "SIN PALABRAS"
type input "SIN PALABRAS"
click at [556, 282] on span "more_vert" at bounding box center [557, 279] width 10 height 10
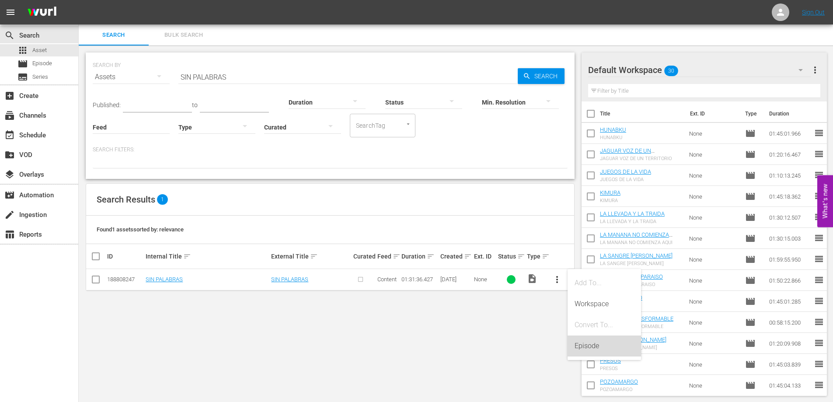
click at [590, 347] on div "Episode" at bounding box center [603, 345] width 59 height 21
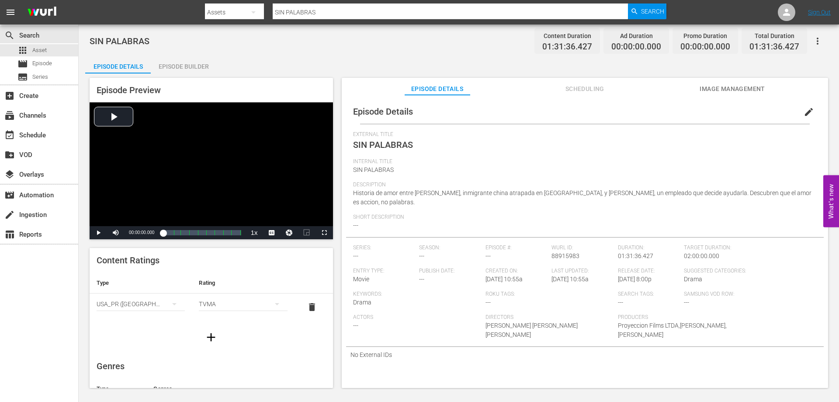
click at [194, 61] on div "Episode Builder" at bounding box center [184, 66] width 66 height 21
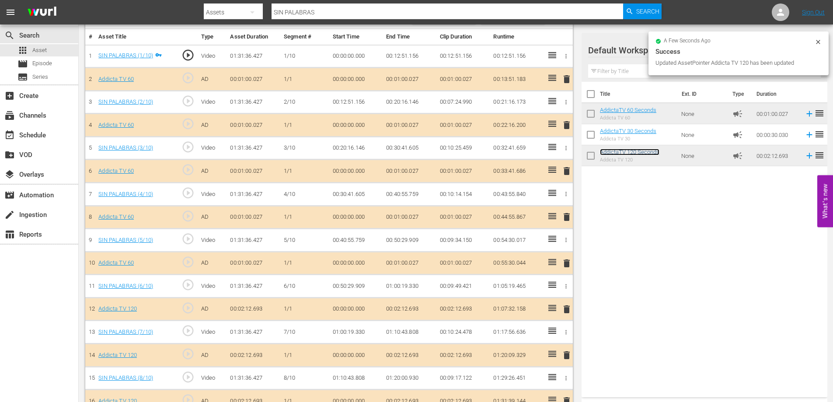
scroll to position [190, 0]
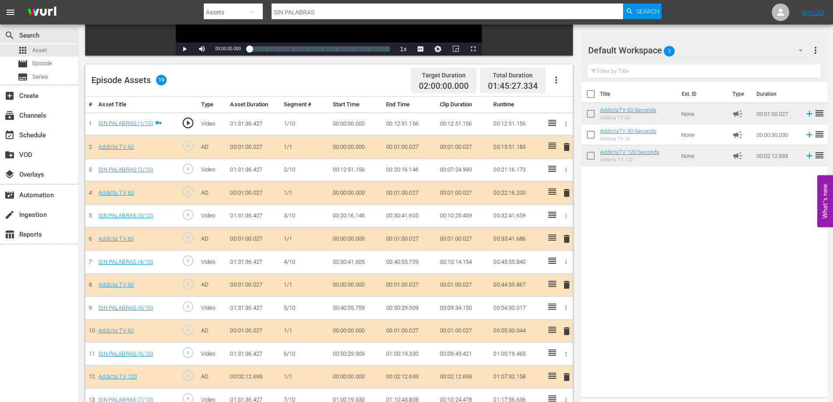
click at [567, 147] on span "delete" at bounding box center [566, 147] width 10 height 10
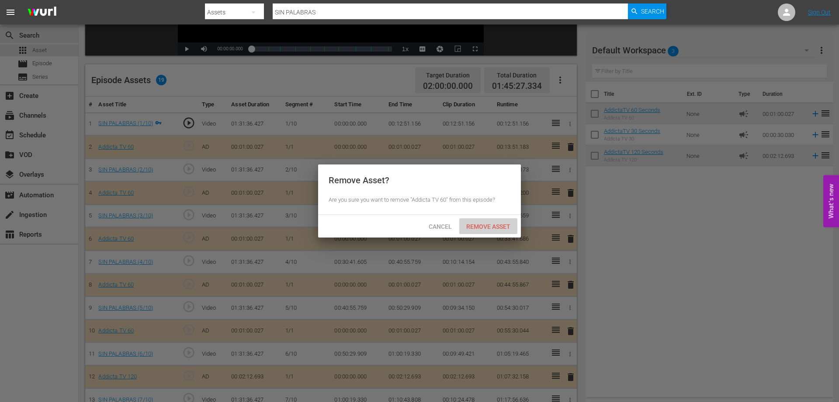
click at [494, 230] on div "Remove Asset" at bounding box center [488, 226] width 58 height 16
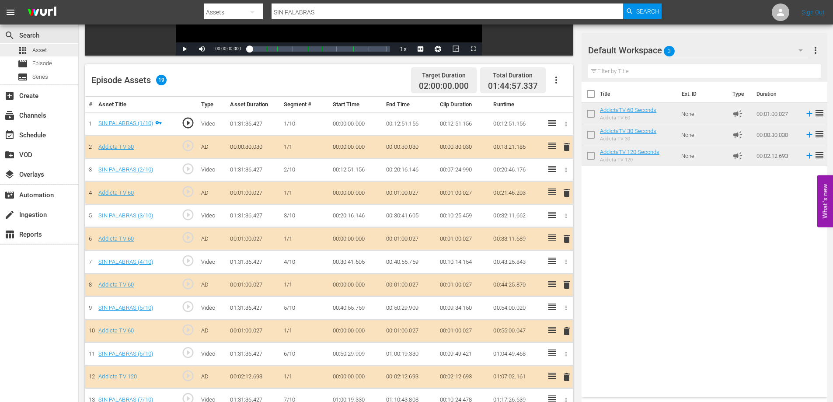
click at [42, 49] on span "Asset" at bounding box center [39, 50] width 14 height 9
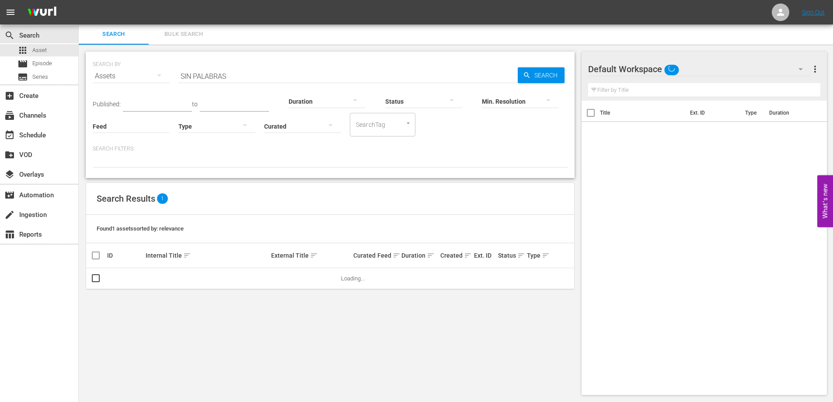
scroll to position [1, 0]
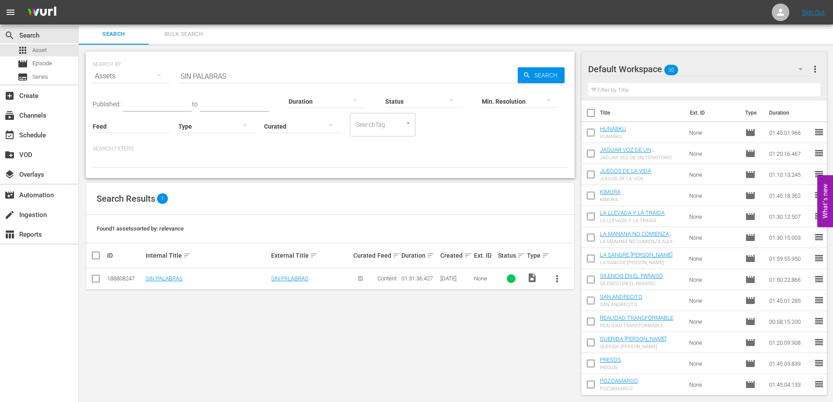
click at [218, 76] on input "SIN PALABRAS" at bounding box center [347, 76] width 339 height 21
paste input "OBRE RUED"
type input "SOBRE [PERSON_NAME]"
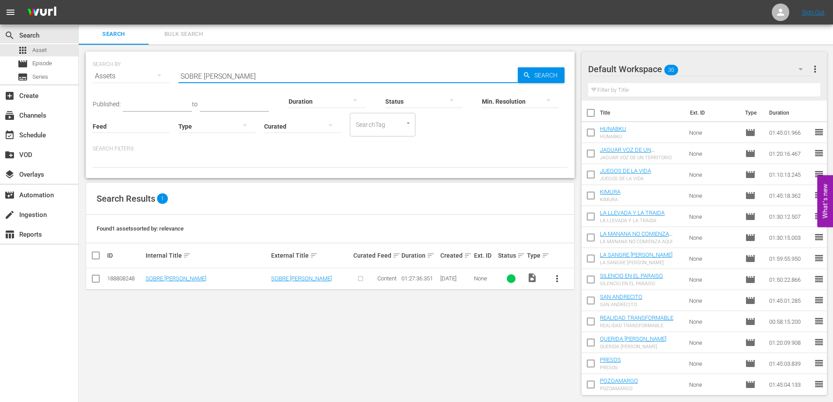
click at [556, 279] on span "more_vert" at bounding box center [557, 278] width 10 height 10
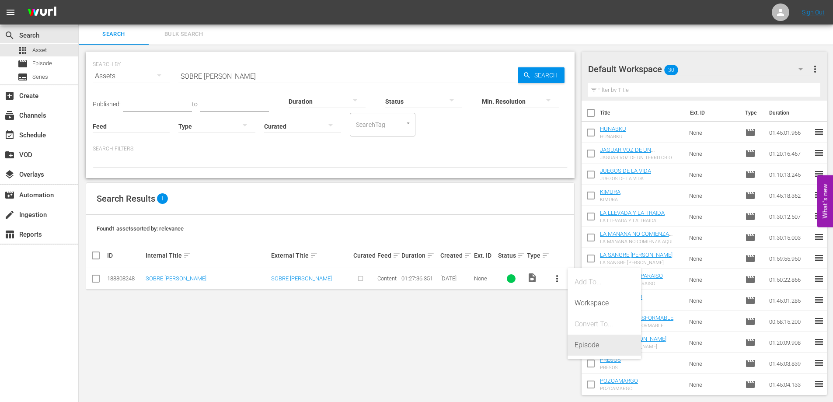
click at [588, 344] on div "Episode" at bounding box center [603, 344] width 59 height 21
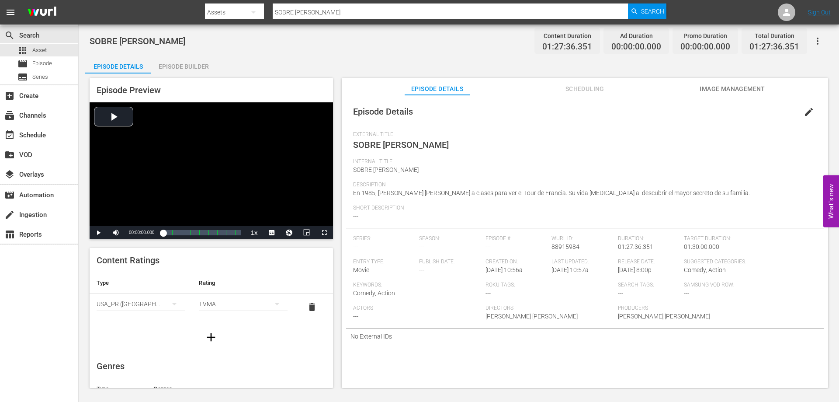
click at [192, 64] on div "Episode Builder" at bounding box center [184, 66] width 66 height 21
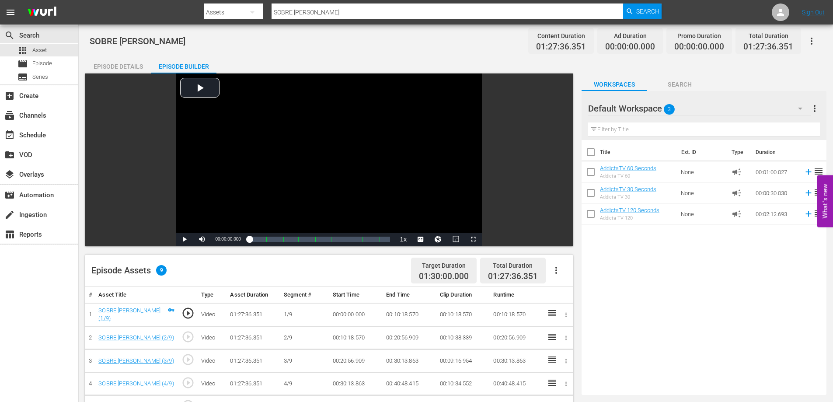
click at [730, 310] on div "Title Ext. ID Type Duration AddictaTV 60 Seconds Addicta TV 60 None campaign 00…" at bounding box center [703, 265] width 245 height 251
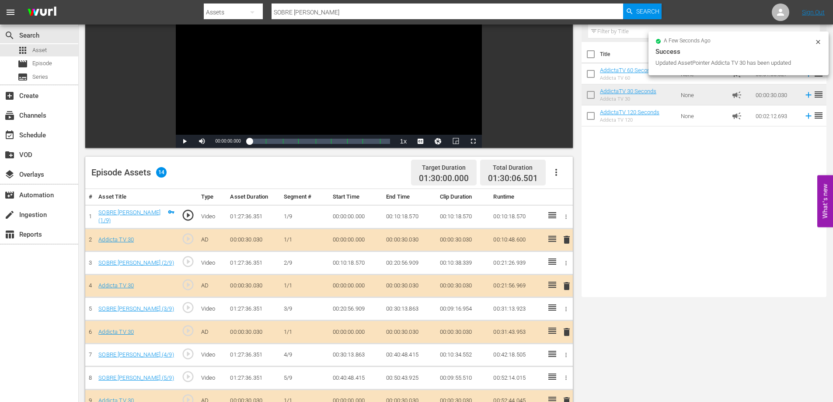
scroll to position [11, 0]
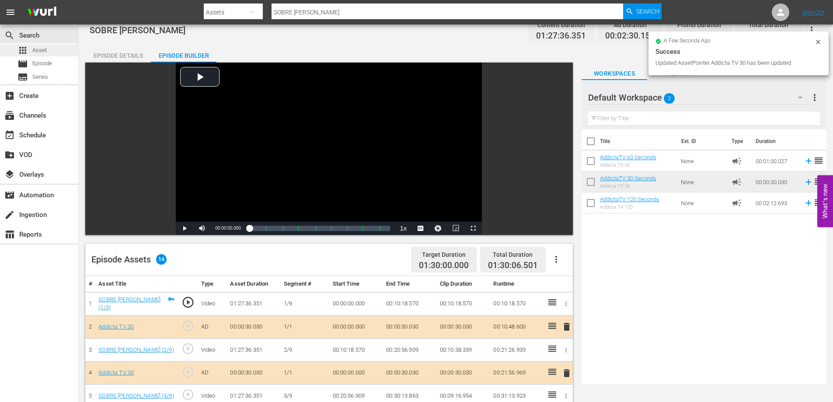
click at [39, 46] on span "Asset" at bounding box center [39, 50] width 14 height 9
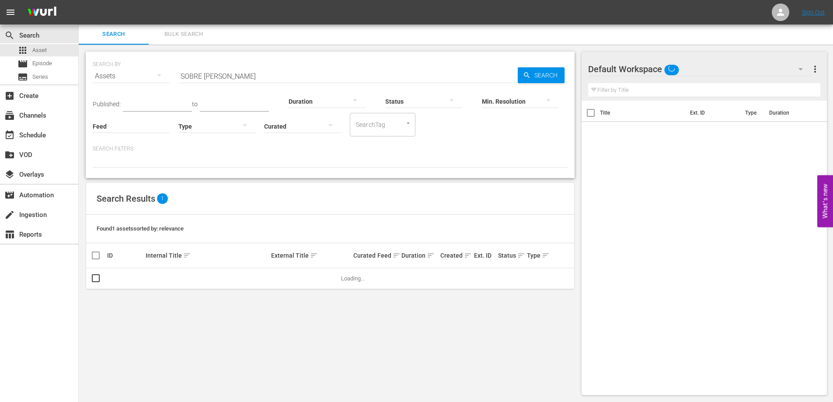
scroll to position [1, 0]
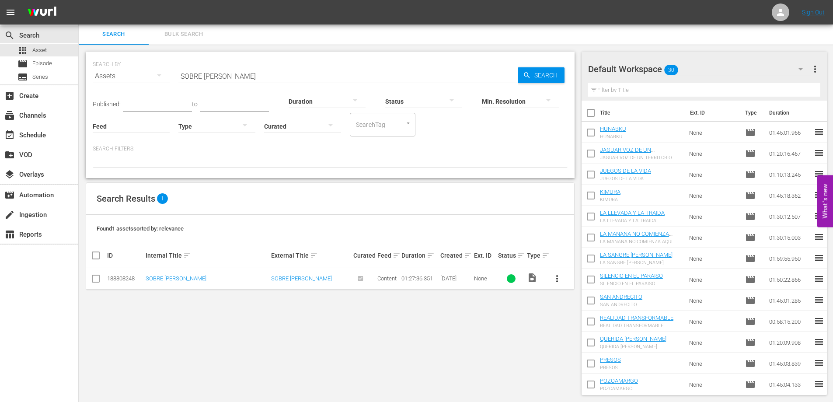
click at [226, 76] on input "SOBRE [PERSON_NAME]" at bounding box center [347, 76] width 339 height 21
paste input "UVENIR"
type input "SOUVENIR"
